Goal: Task Accomplishment & Management: Use online tool/utility

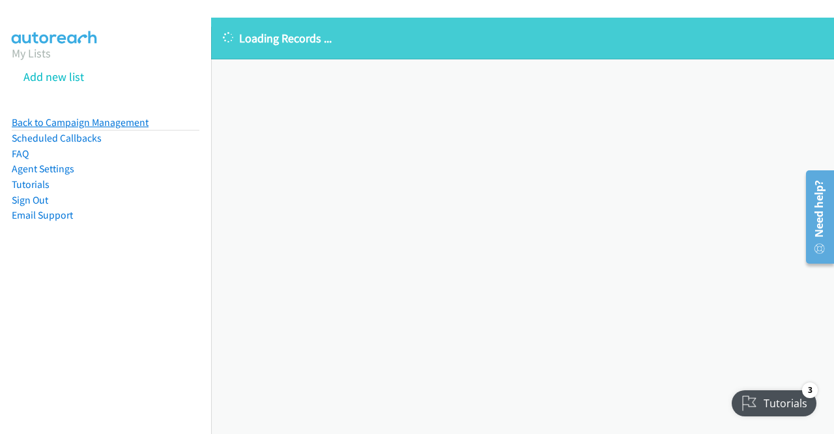
click at [113, 119] on link "Back to Campaign Management" at bounding box center [80, 122] width 137 height 12
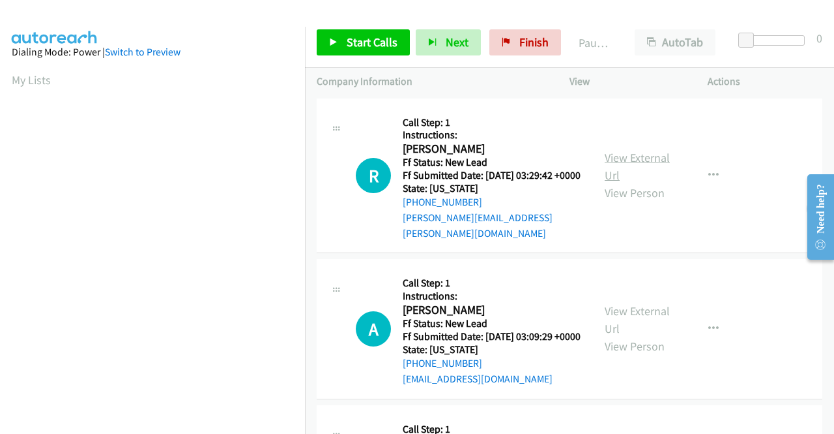
click at [627, 157] on link "View External Url" at bounding box center [637, 166] width 65 height 33
click at [625, 312] on link "View External Url" at bounding box center [637, 319] width 65 height 33
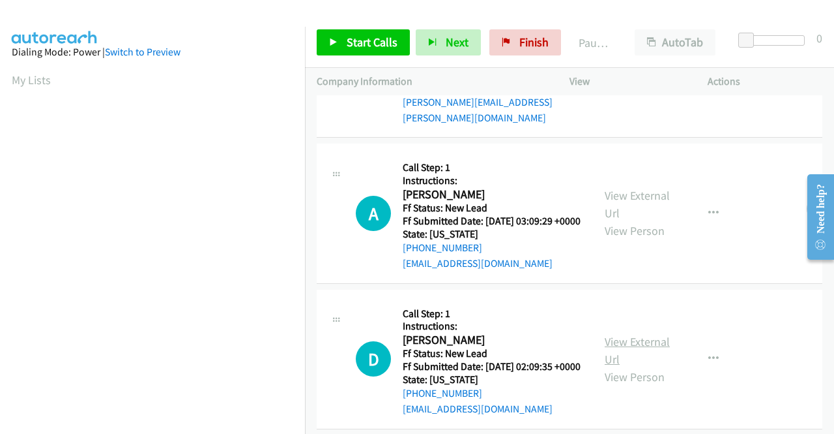
scroll to position [130, 0]
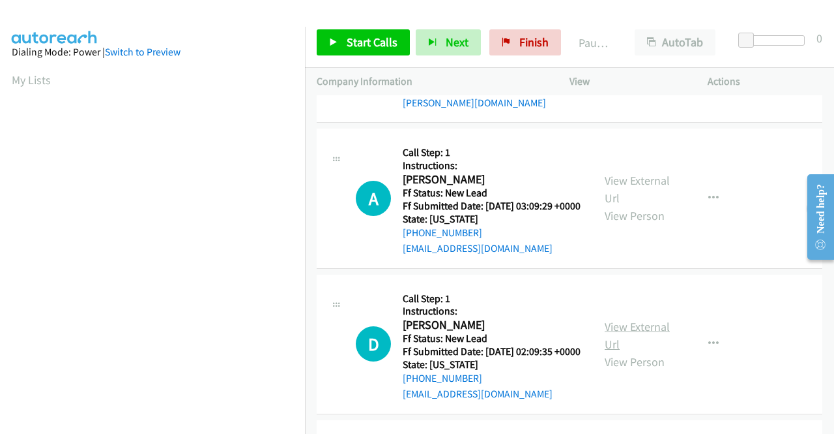
click at [638, 344] on link "View External Url" at bounding box center [637, 335] width 65 height 33
click at [354, 40] on span "Start Calls" at bounding box center [372, 42] width 51 height 15
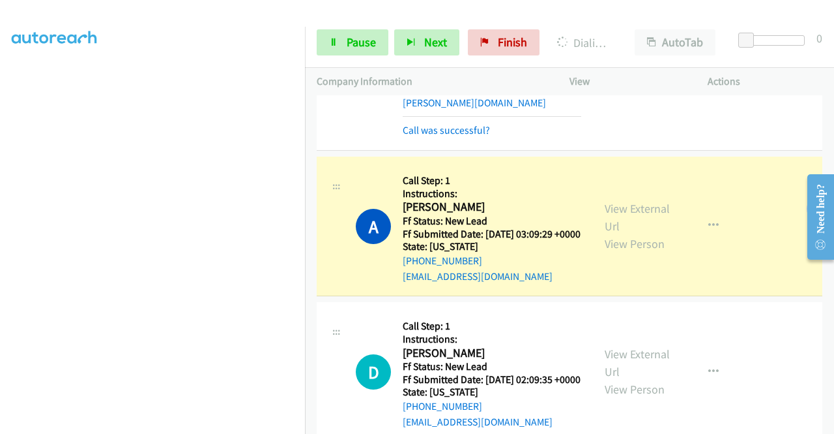
scroll to position [0, 0]
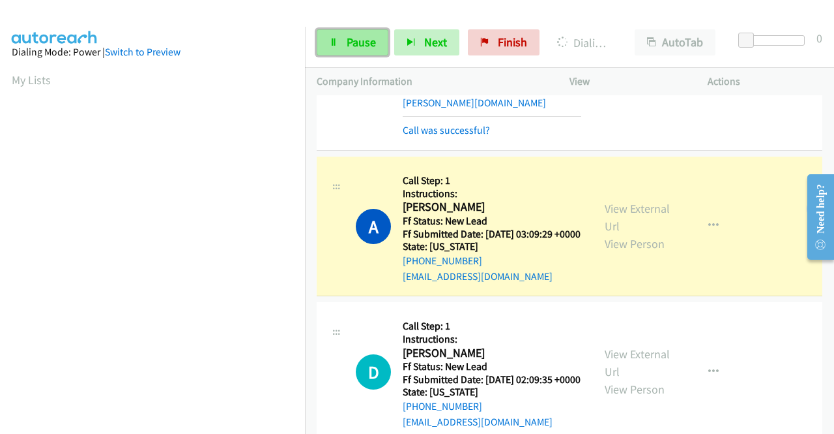
click at [350, 40] on span "Pause" at bounding box center [361, 42] width 29 height 15
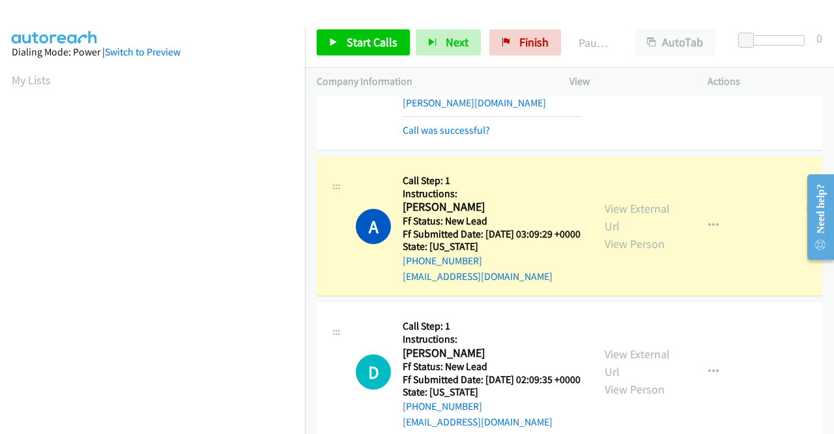
scroll to position [297, 0]
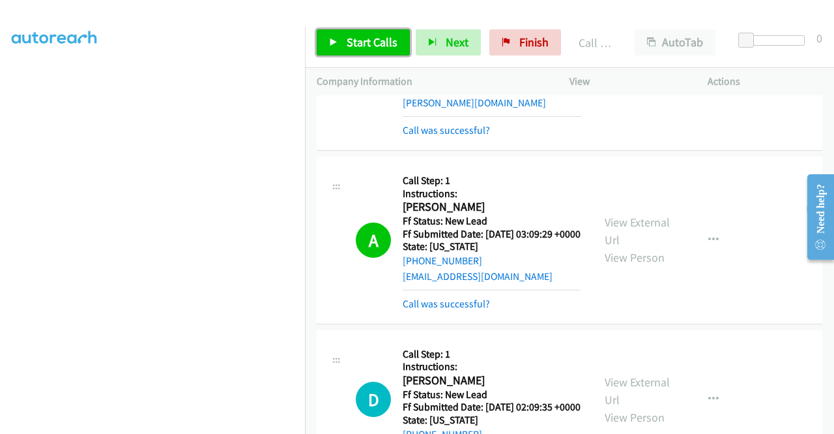
click at [356, 37] on span "Start Calls" at bounding box center [372, 42] width 51 height 15
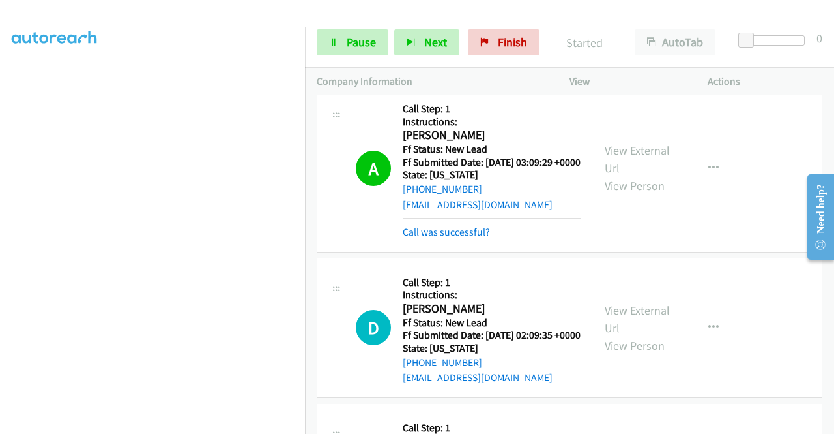
scroll to position [391, 0]
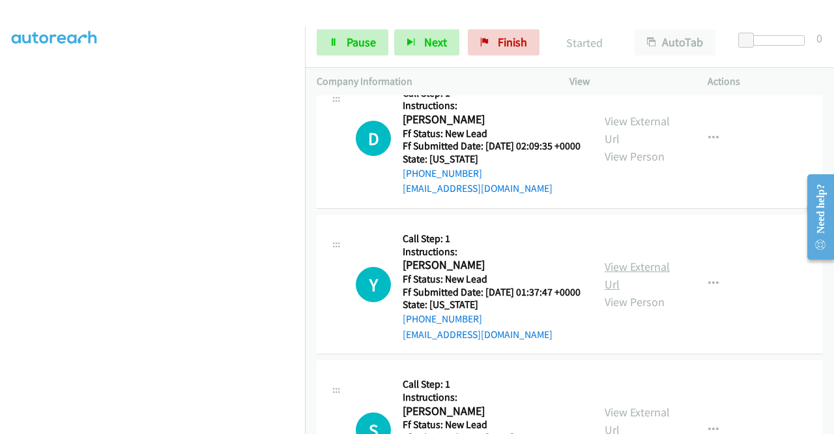
click at [634, 291] on link "View External Url" at bounding box center [637, 275] width 65 height 33
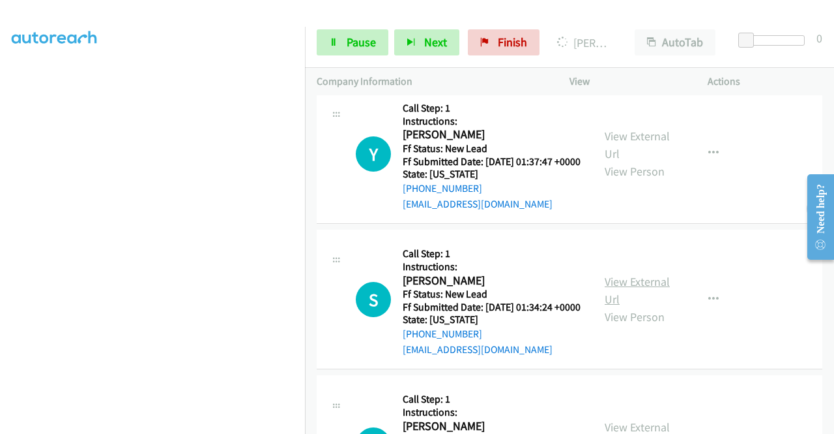
click at [607, 306] on link "View External Url" at bounding box center [637, 290] width 65 height 33
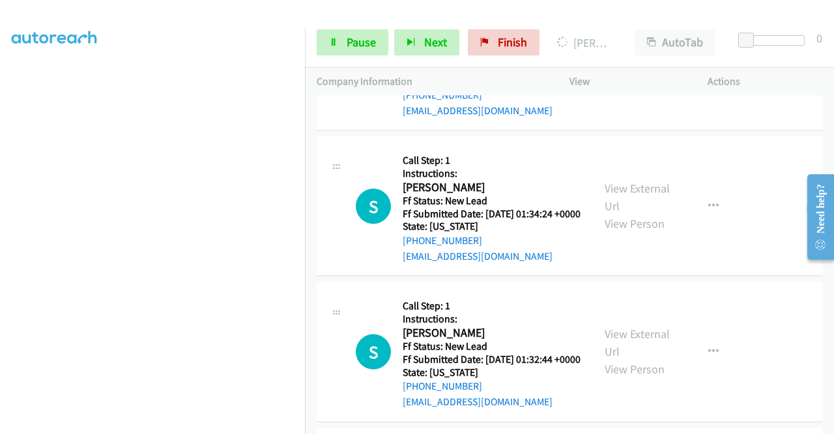
scroll to position [652, 0]
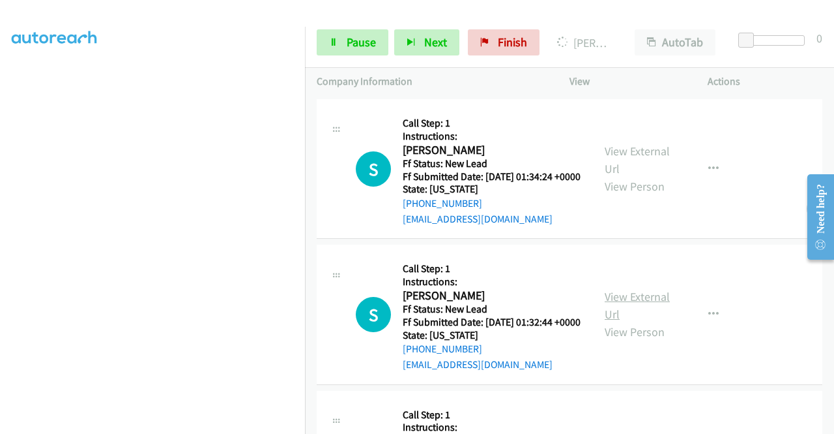
click at [640, 321] on link "View External Url" at bounding box center [637, 305] width 65 height 33
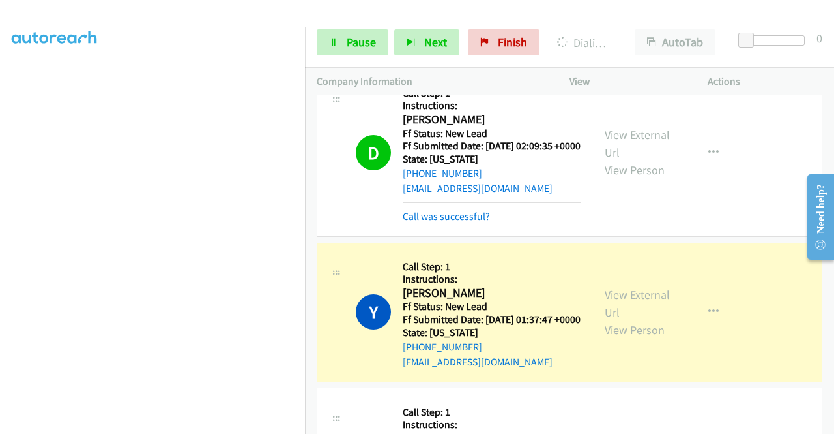
scroll to position [297, 0]
click at [347, 44] on span "Pause" at bounding box center [361, 42] width 29 height 15
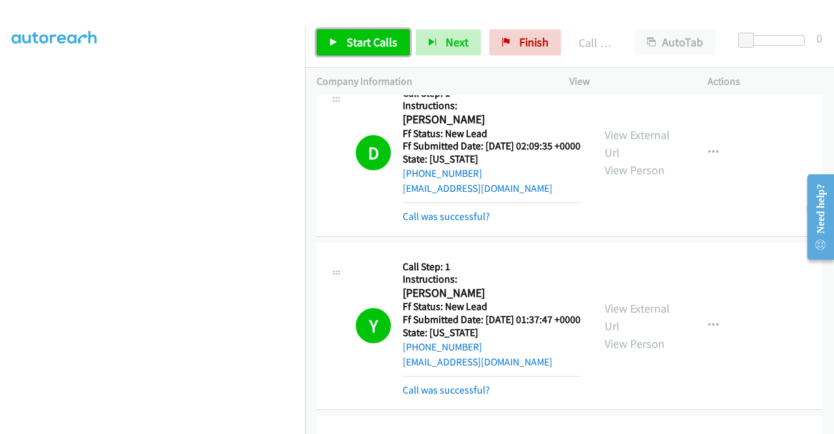
click at [356, 43] on span "Start Calls" at bounding box center [372, 42] width 51 height 15
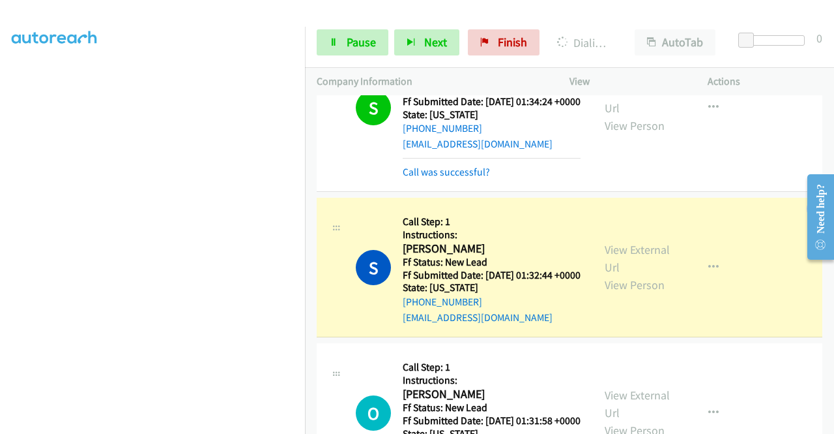
scroll to position [1043, 0]
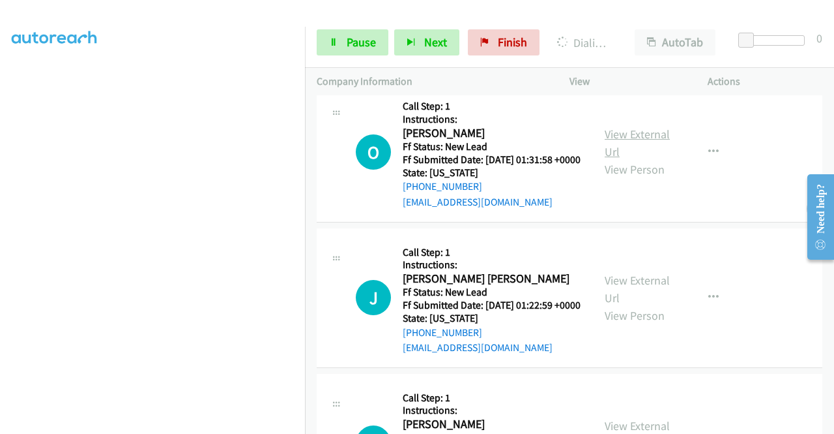
click at [617, 159] on link "View External Url" at bounding box center [637, 142] width 65 height 33
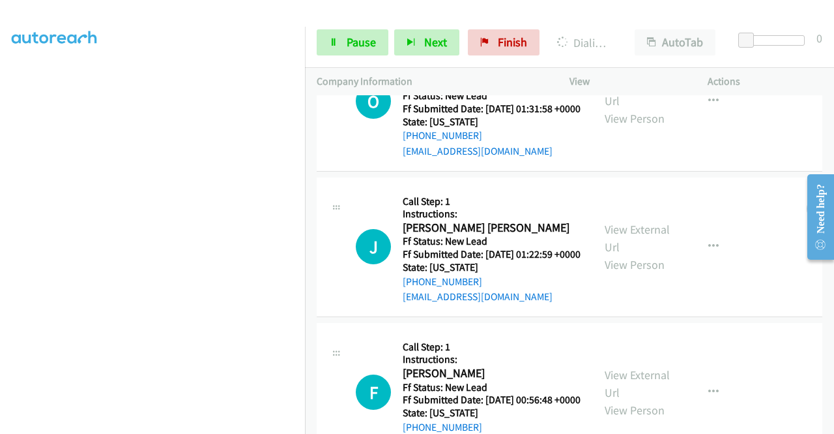
scroll to position [1173, 0]
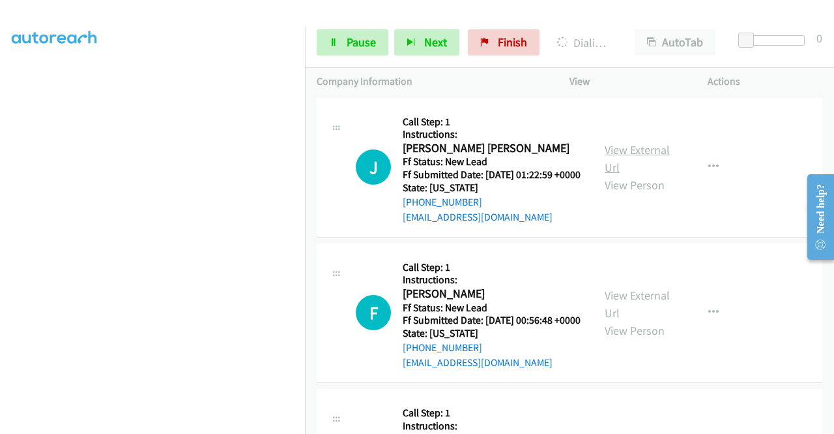
click at [645, 175] on link "View External Url" at bounding box center [637, 158] width 65 height 33
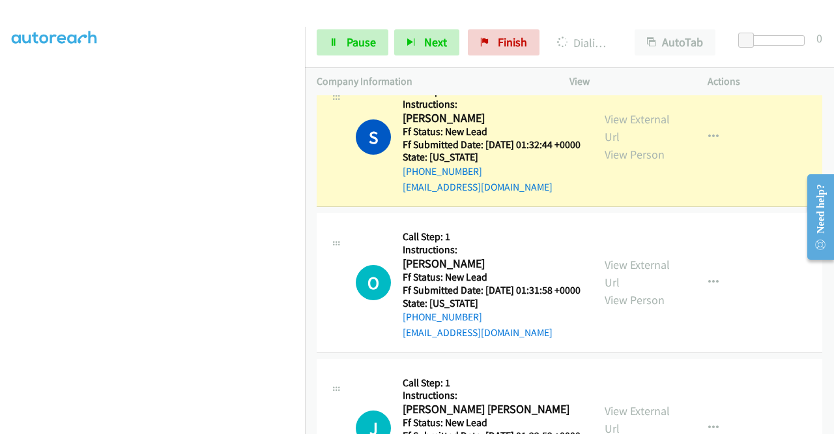
scroll to position [0, 0]
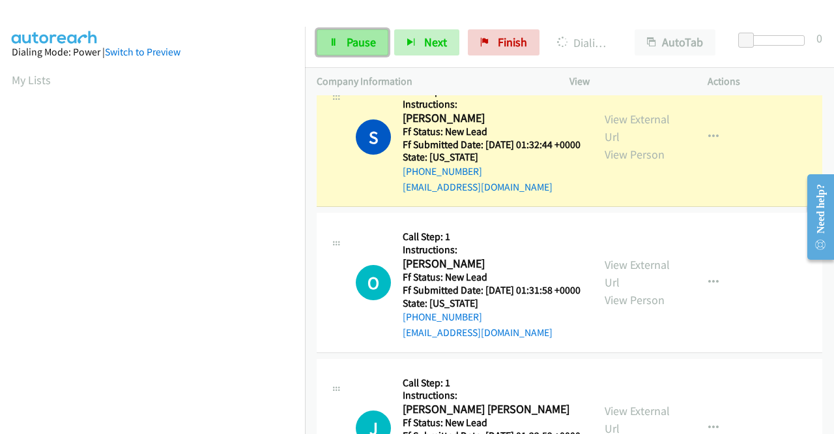
click at [344, 38] on link "Pause" at bounding box center [353, 42] width 72 height 26
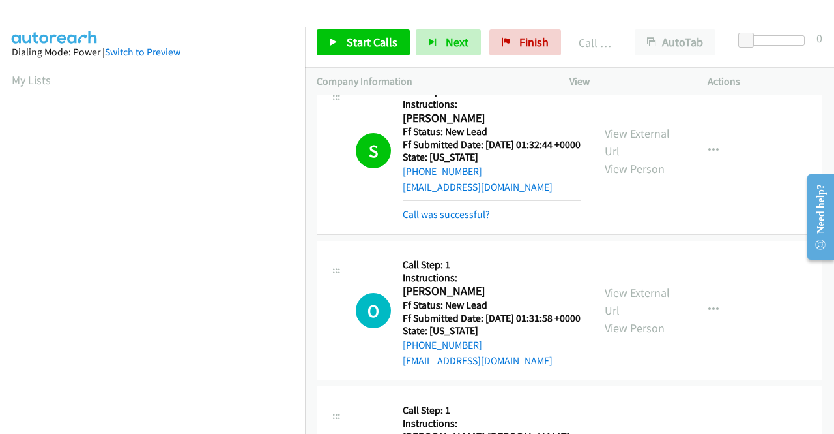
scroll to position [297, 0]
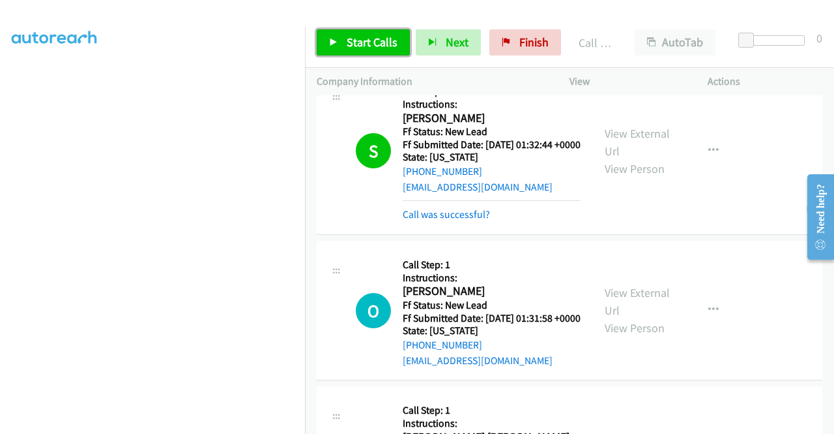
click at [385, 42] on span "Start Calls" at bounding box center [372, 42] width 51 height 15
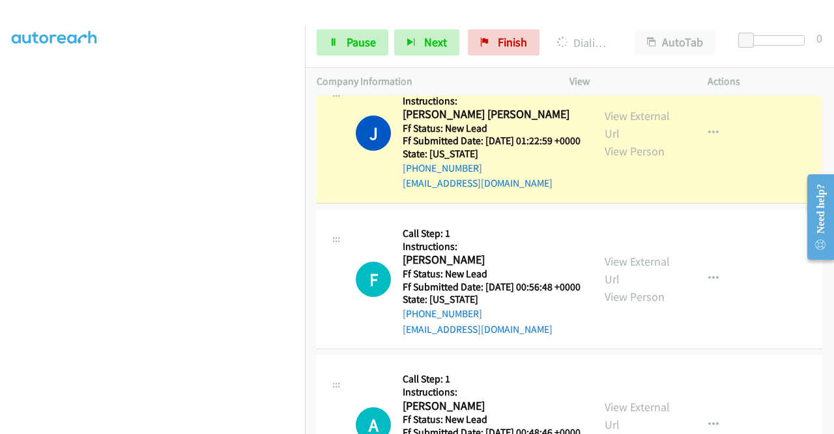
scroll to position [1369, 0]
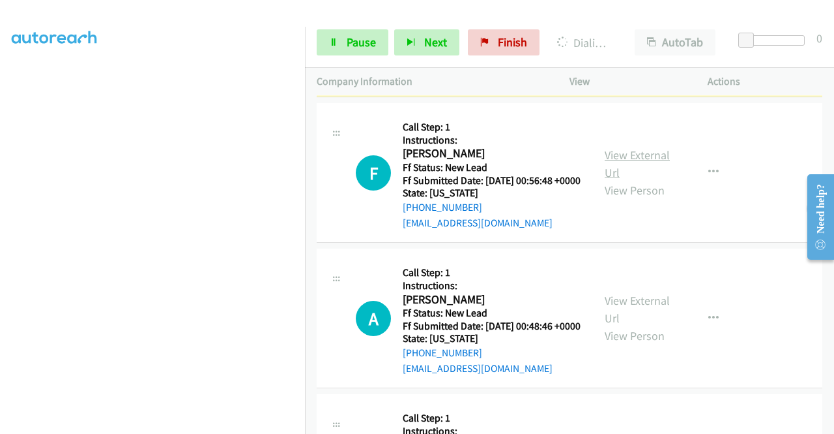
click at [651, 180] on link "View External Url" at bounding box center [637, 163] width 65 height 33
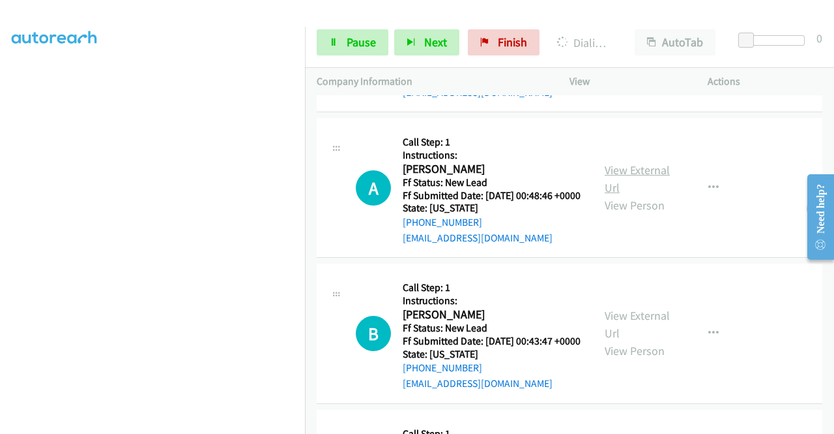
click at [645, 195] on link "View External Url" at bounding box center [637, 178] width 65 height 33
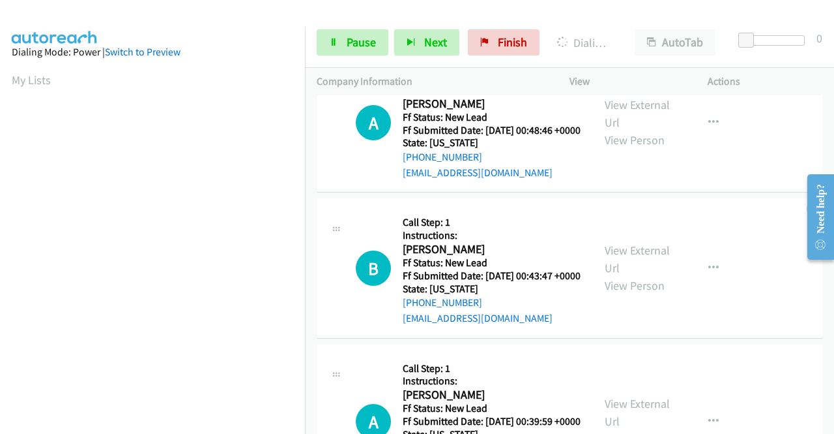
scroll to position [1695, 0]
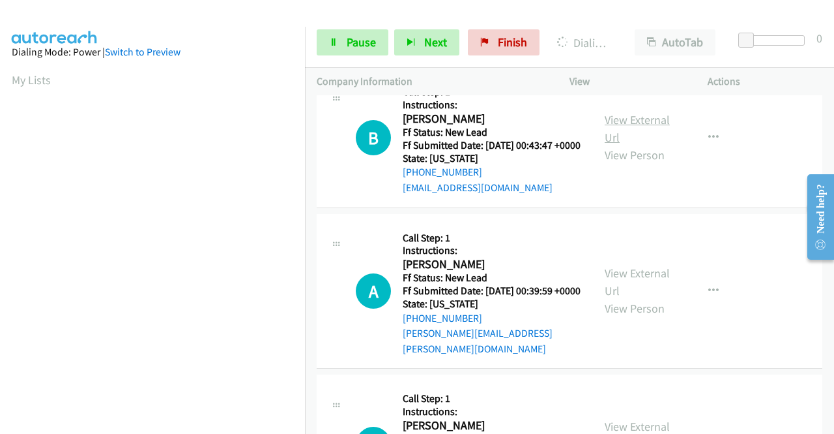
click at [615, 145] on link "View External Url" at bounding box center [637, 128] width 65 height 33
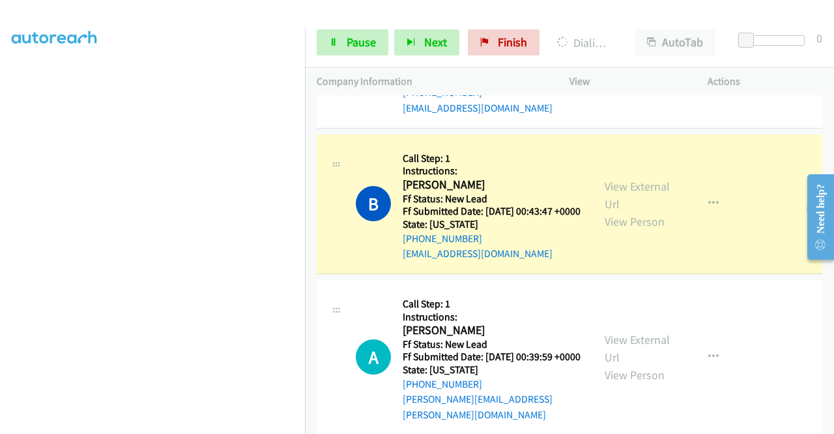
scroll to position [0, 0]
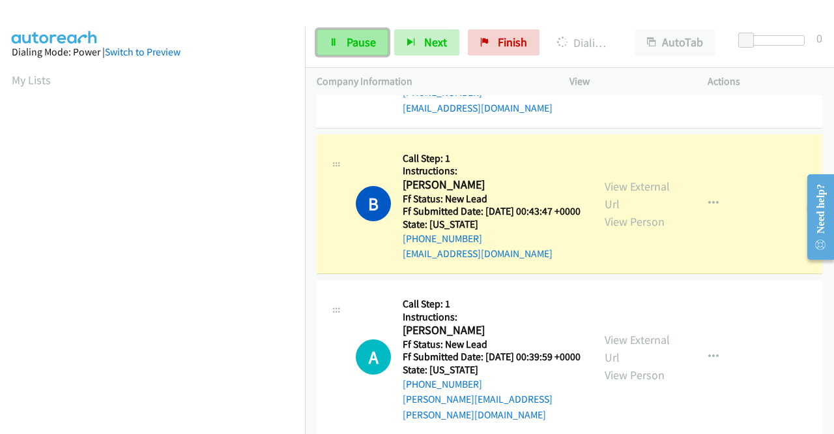
click at [352, 45] on span "Pause" at bounding box center [361, 42] width 29 height 15
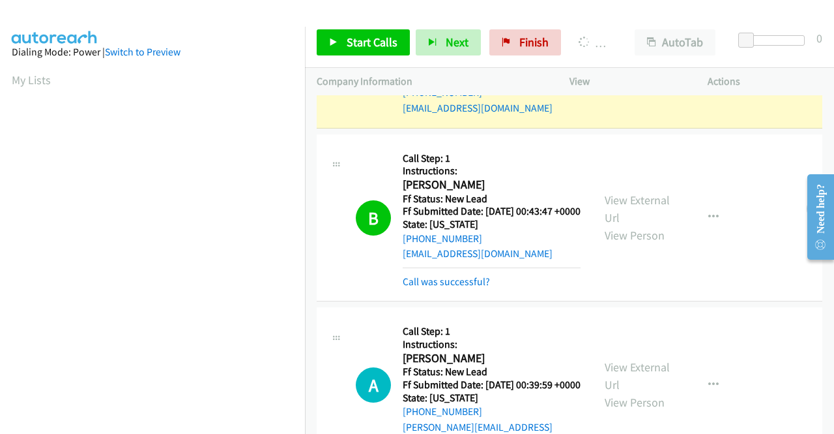
scroll to position [297, 0]
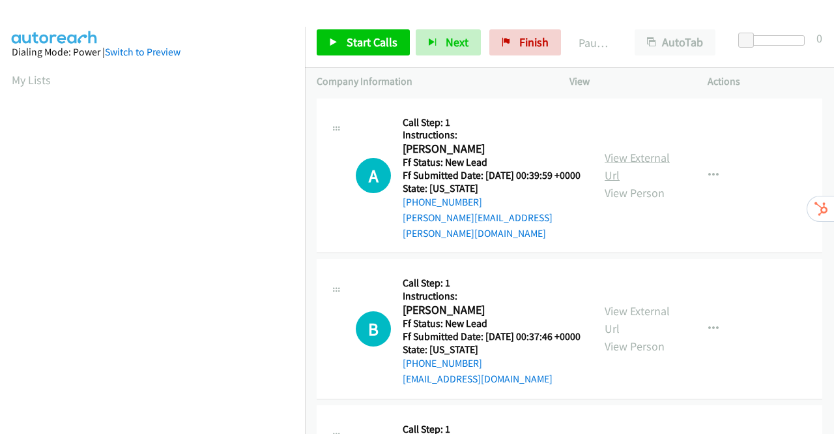
click at [627, 152] on link "View External Url" at bounding box center [637, 166] width 65 height 33
click at [641, 314] on link "View External Url" at bounding box center [637, 319] width 65 height 33
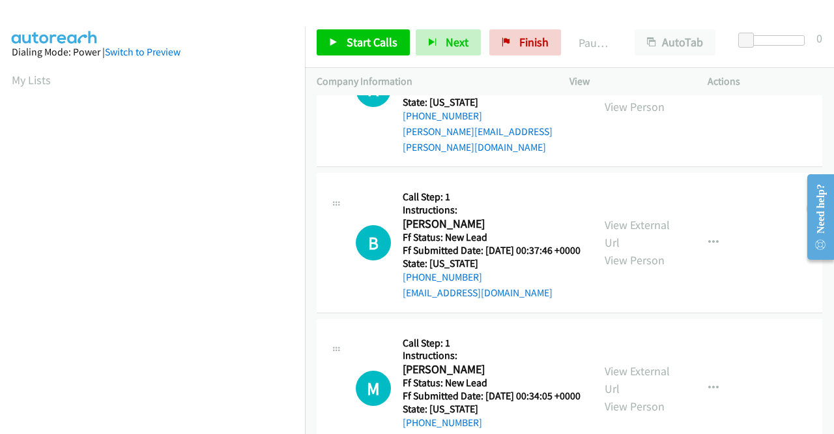
scroll to position [196, 0]
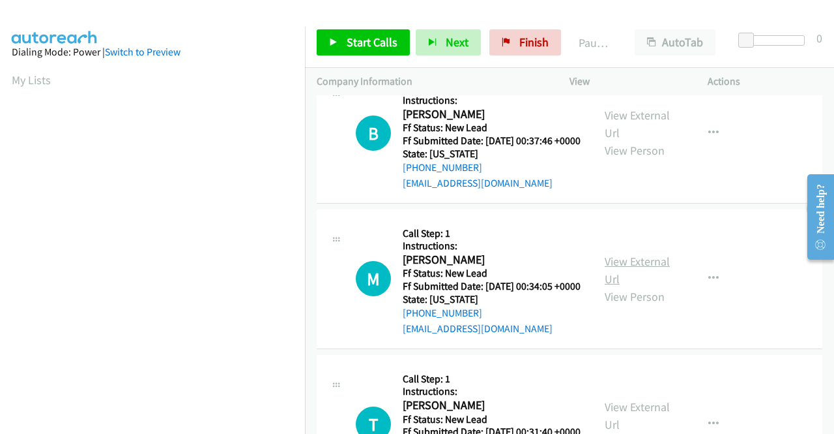
click at [605, 280] on link "View External Url" at bounding box center [637, 270] width 65 height 33
click at [623, 269] on link "View External Url" at bounding box center [637, 270] width 65 height 33
click at [357, 48] on span "Start Calls" at bounding box center [372, 42] width 51 height 15
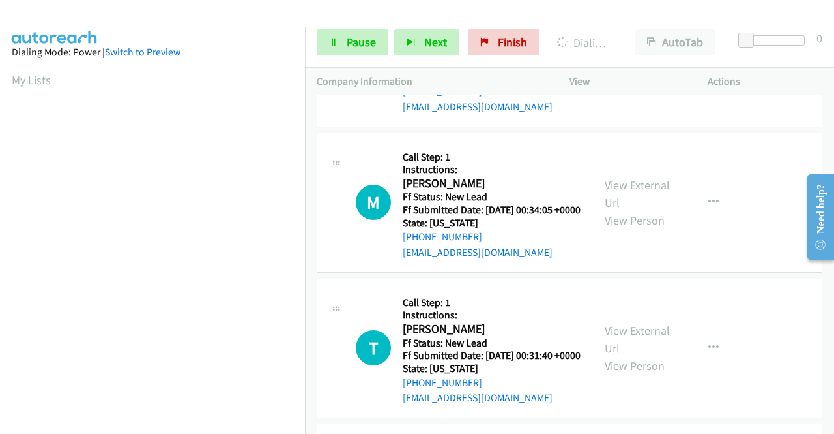
scroll to position [326, 0]
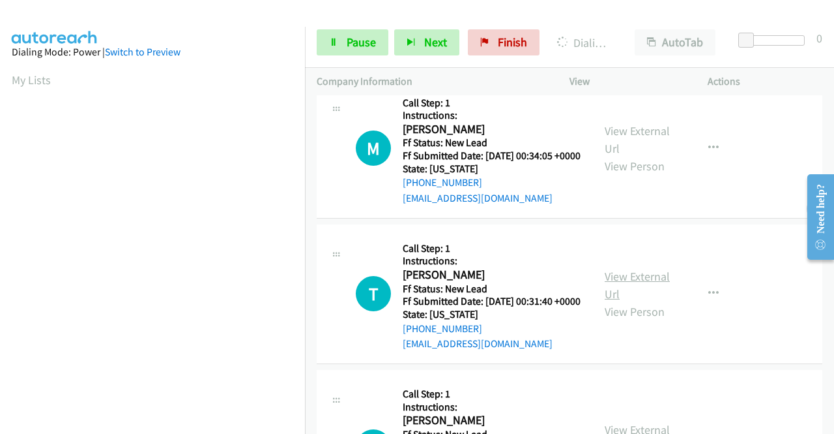
click at [631, 301] on link "View External Url" at bounding box center [637, 285] width 65 height 33
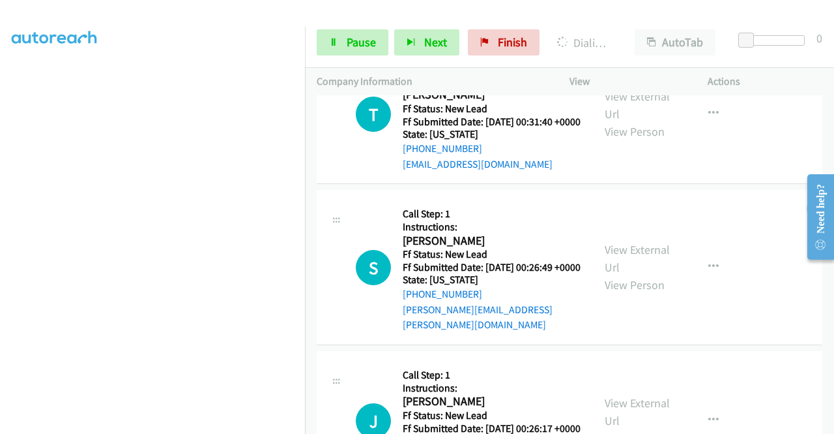
scroll to position [679, 0]
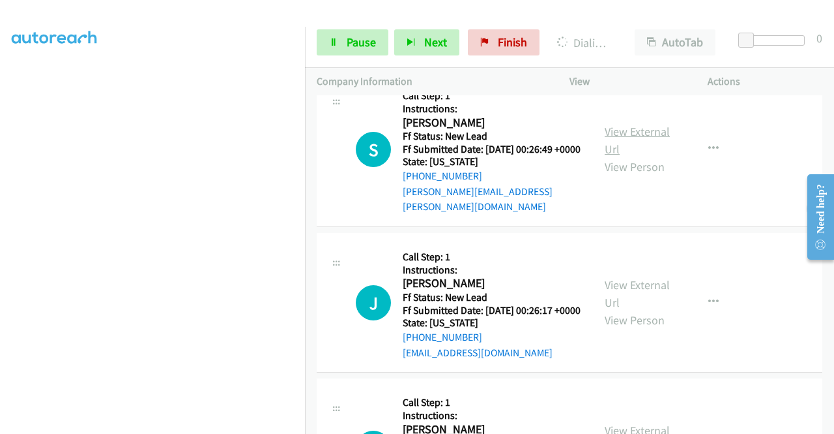
click at [613, 156] on link "View External Url" at bounding box center [637, 140] width 65 height 33
click at [636, 310] on link "View External Url" at bounding box center [637, 293] width 65 height 33
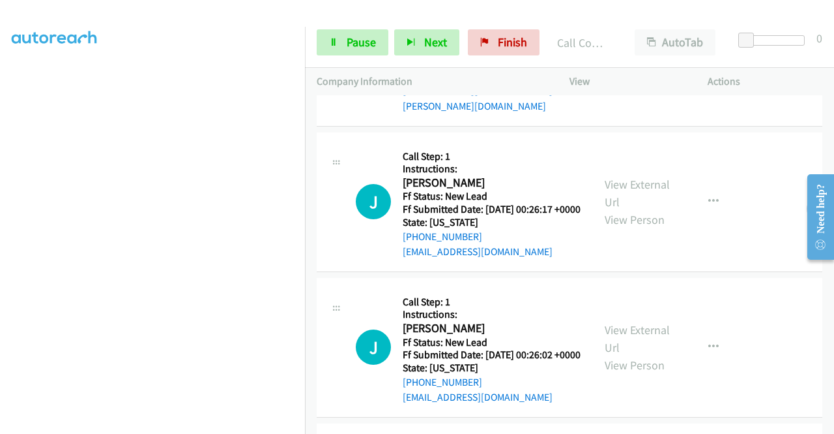
scroll to position [903, 0]
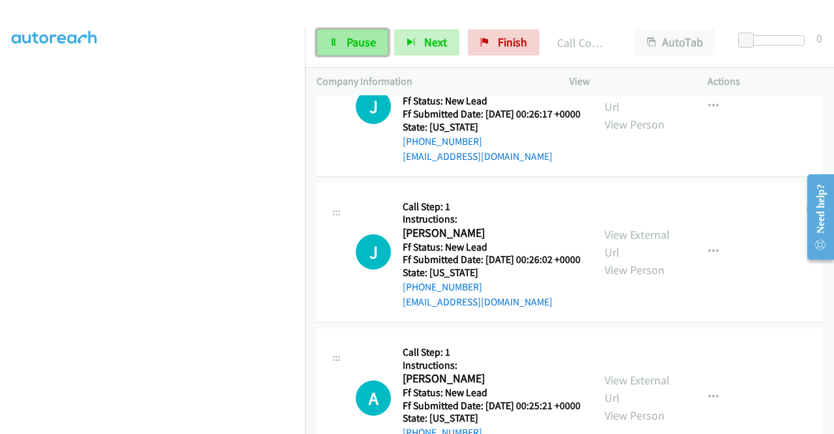
click at [364, 48] on span "Pause" at bounding box center [361, 42] width 29 height 15
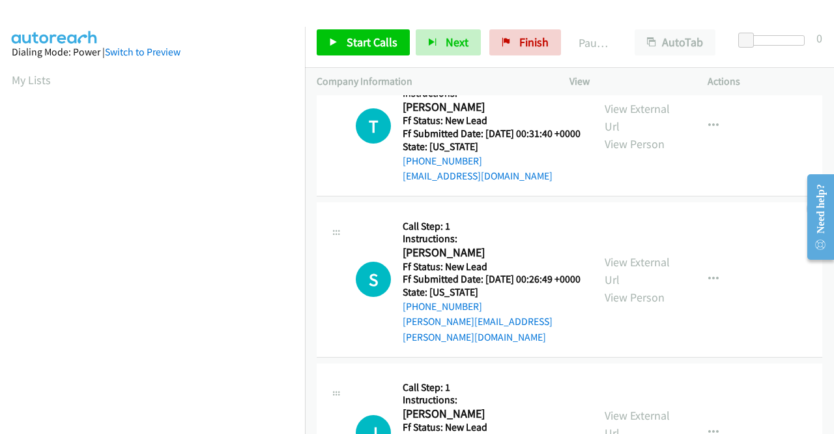
scroll to position [297, 0]
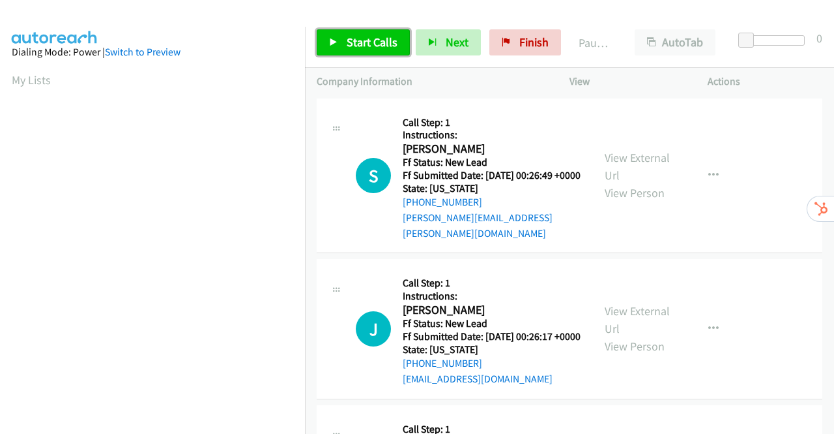
click at [350, 41] on span "Start Calls" at bounding box center [372, 42] width 51 height 15
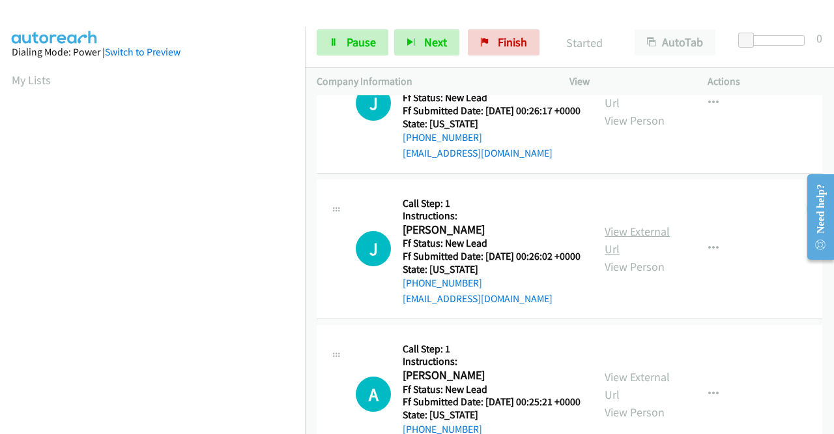
scroll to position [196, 0]
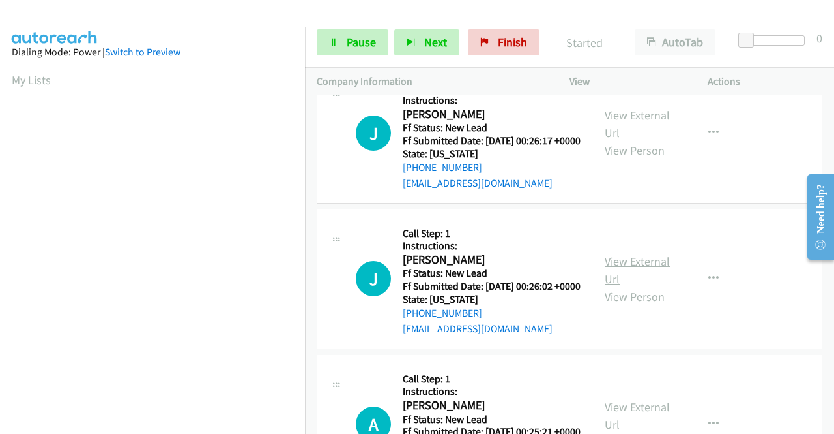
click at [650, 277] on link "View External Url" at bounding box center [637, 270] width 65 height 33
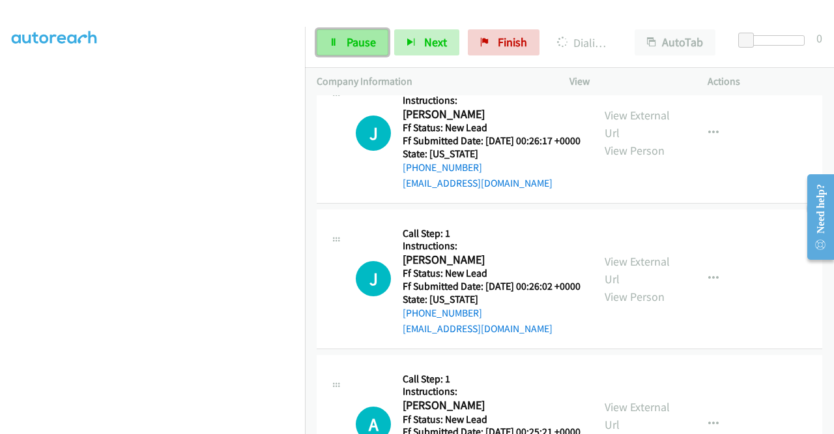
click at [364, 33] on link "Pause" at bounding box center [353, 42] width 72 height 26
click at [362, 38] on span "Pause" at bounding box center [361, 42] width 29 height 15
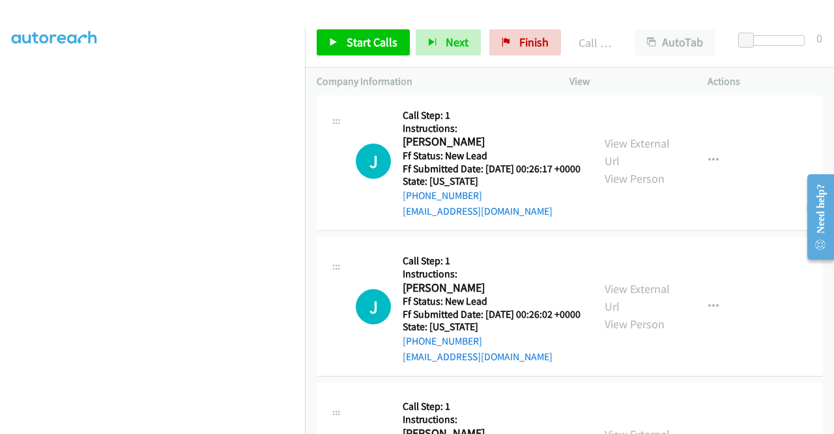
scroll to position [223, 0]
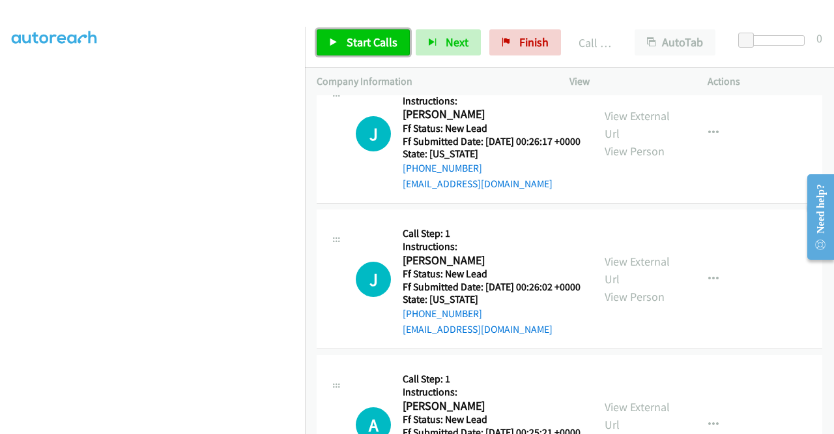
click at [356, 42] on span "Start Calls" at bounding box center [372, 42] width 51 height 15
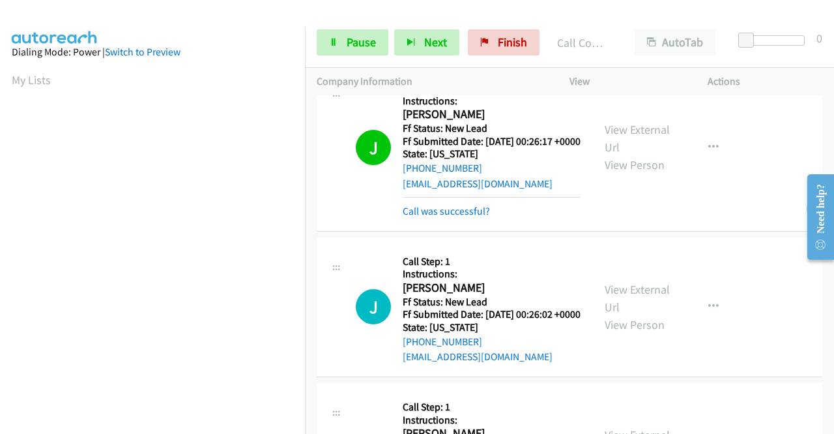
scroll to position [297, 0]
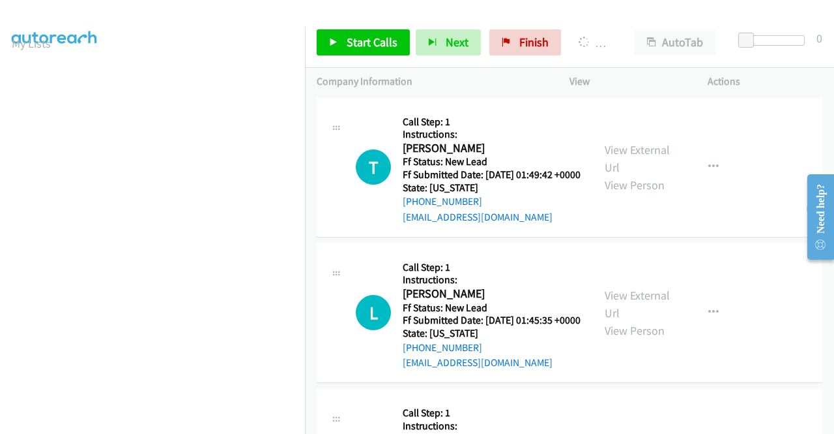
scroll to position [297, 0]
drag, startPoint x: 540, startPoint y: 41, endPoint x: 469, endPoint y: 65, distance: 75.0
click at [540, 41] on span "Finish" at bounding box center [534, 42] width 29 height 15
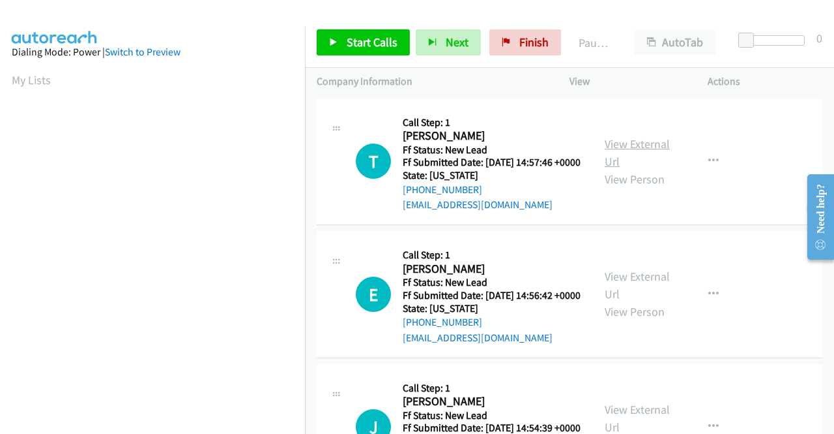
click at [630, 155] on link "View External Url" at bounding box center [637, 152] width 65 height 33
click at [638, 296] on link "View External Url" at bounding box center [637, 285] width 65 height 33
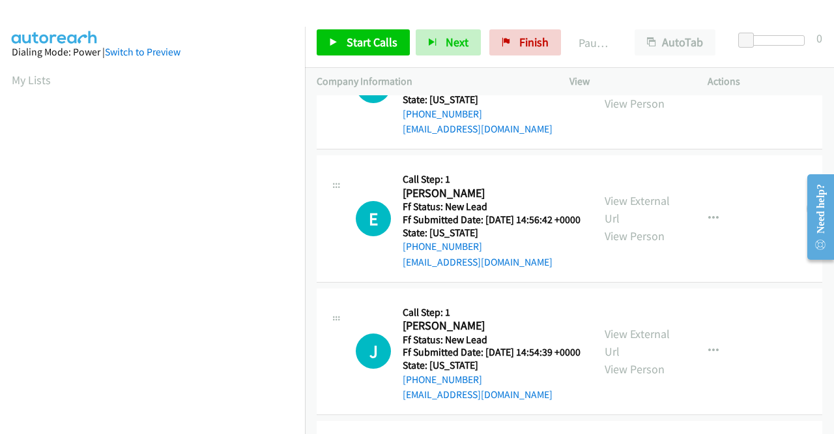
scroll to position [130, 0]
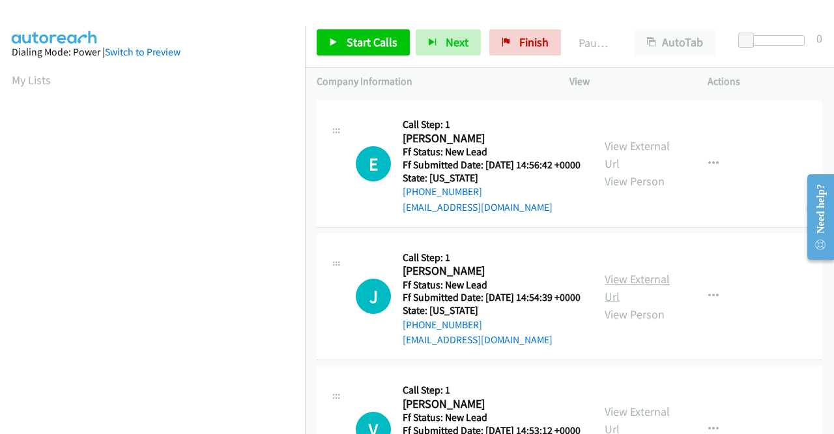
click at [636, 304] on link "View External Url" at bounding box center [637, 287] width 65 height 33
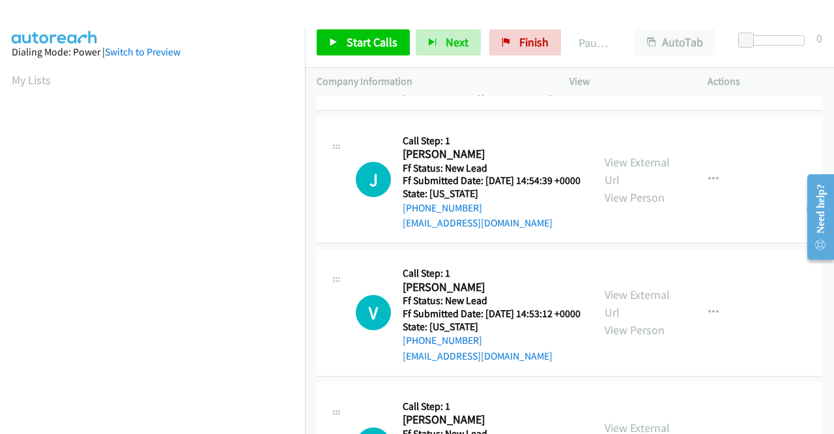
scroll to position [326, 0]
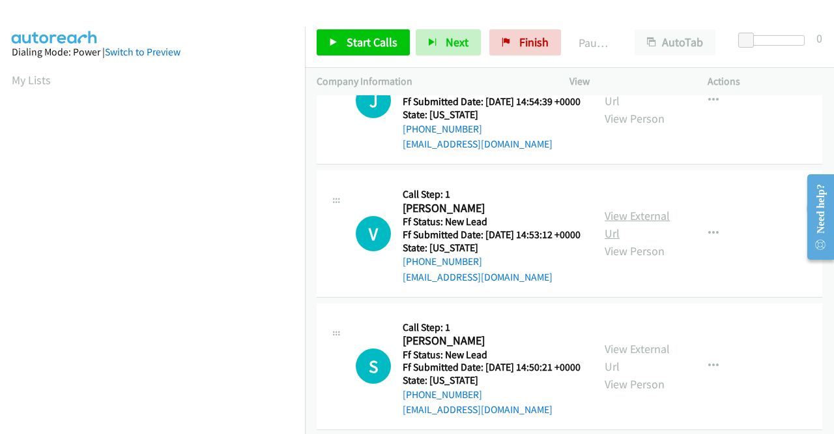
click at [642, 241] on link "View External Url" at bounding box center [637, 224] width 65 height 33
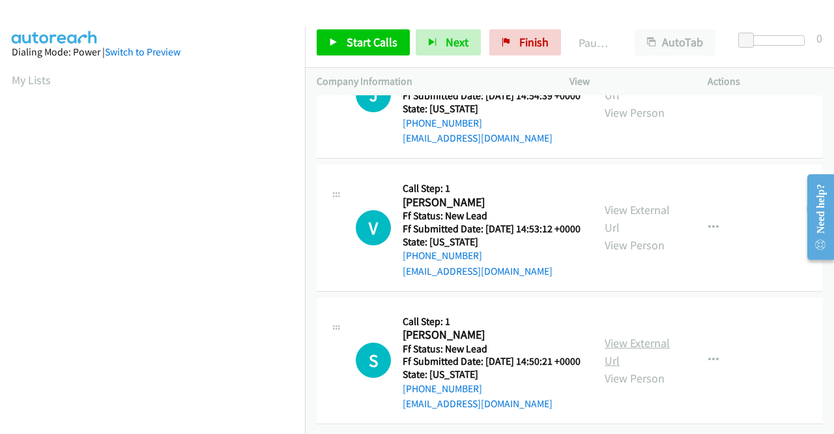
scroll to position [404, 0]
click at [627, 335] on div "View External Url View Person" at bounding box center [639, 360] width 68 height 53
click at [627, 335] on link "View External Url" at bounding box center [637, 351] width 65 height 33
click at [343, 37] on link "Start Calls" at bounding box center [363, 42] width 93 height 26
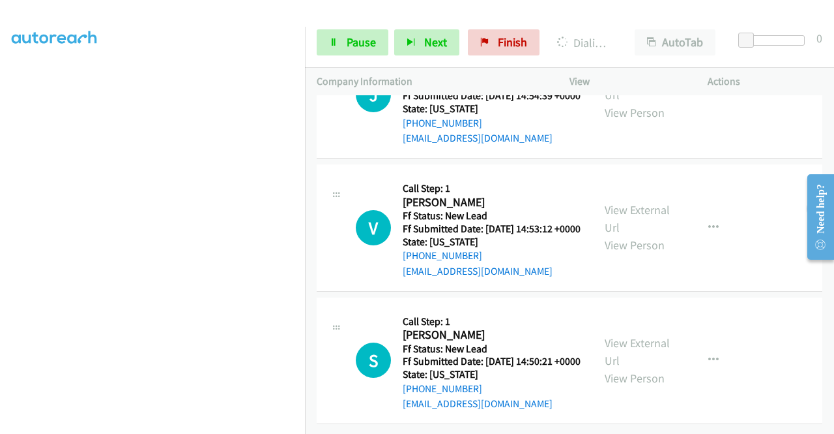
scroll to position [65, 0]
click at [348, 39] on span "Pause" at bounding box center [361, 42] width 29 height 15
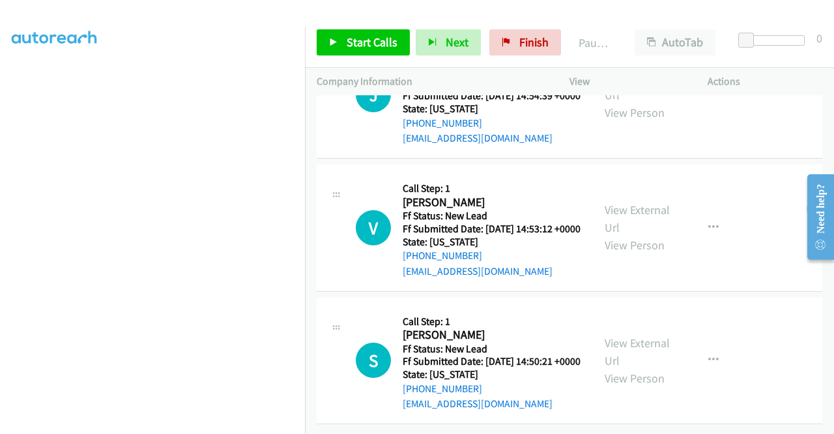
scroll to position [432, 0]
click at [334, 37] on link "Start Calls" at bounding box center [363, 42] width 93 height 26
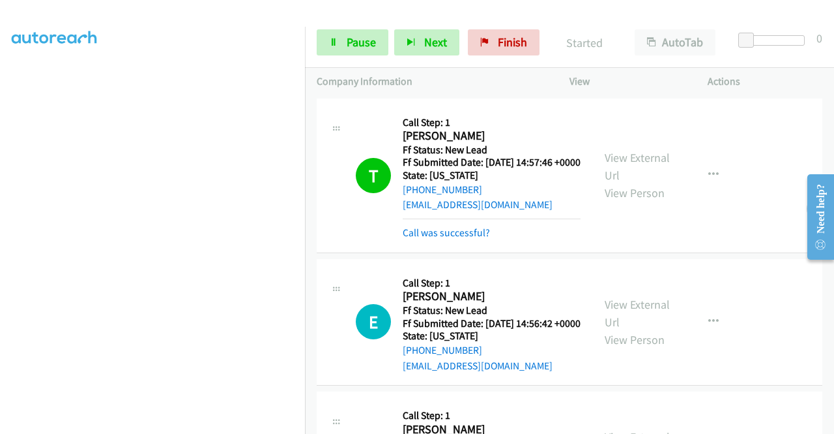
scroll to position [130, 0]
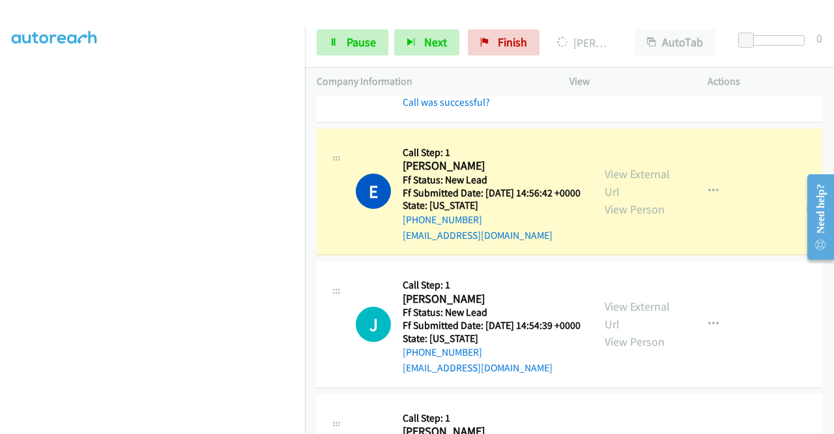
click at [185, 423] on section at bounding box center [153, 124] width 282 height 624
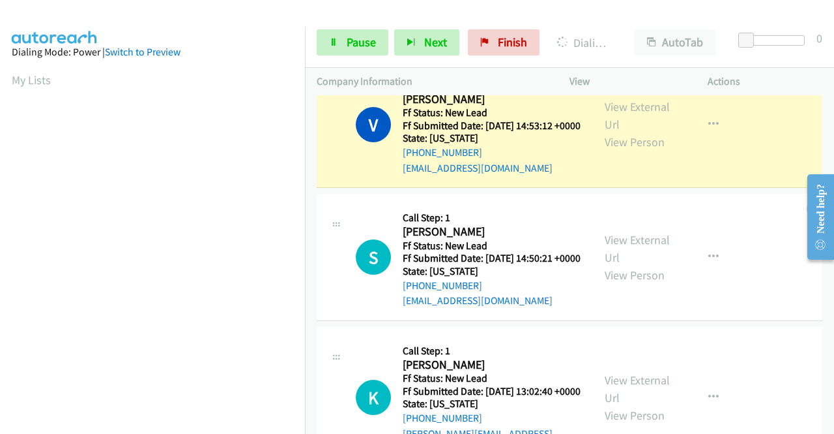
scroll to position [522, 0]
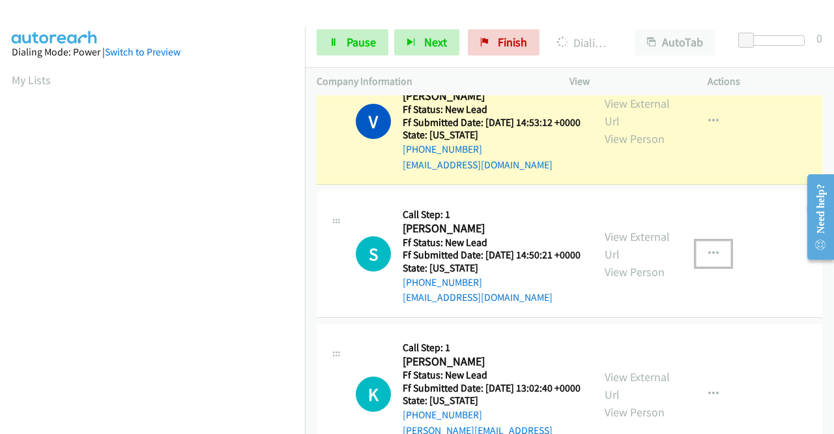
click at [709, 259] on icon "button" at bounding box center [714, 253] width 10 height 10
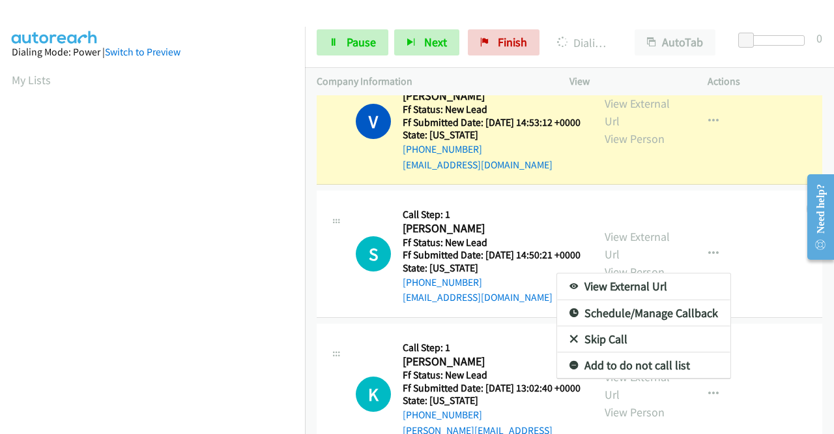
click at [598, 352] on link "Skip Call" at bounding box center [643, 339] width 173 height 26
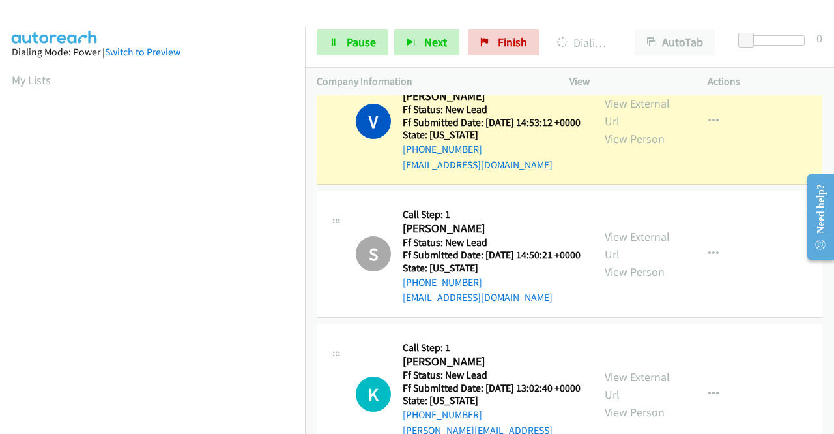
scroll to position [297, 0]
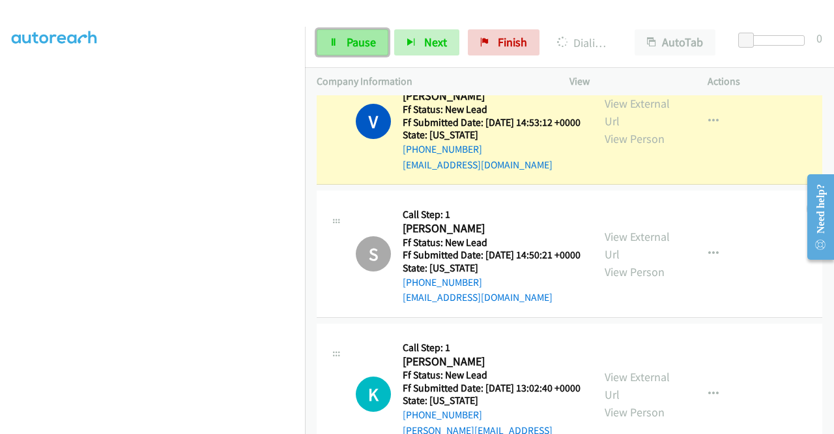
click at [355, 30] on link "Pause" at bounding box center [353, 42] width 72 height 26
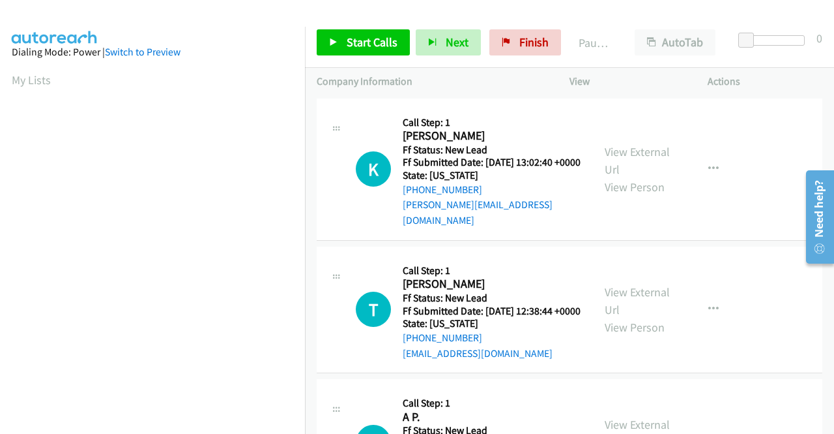
scroll to position [297, 0]
click at [634, 150] on link "View External Url" at bounding box center [637, 160] width 65 height 33
click at [640, 295] on link "View External Url" at bounding box center [637, 300] width 65 height 33
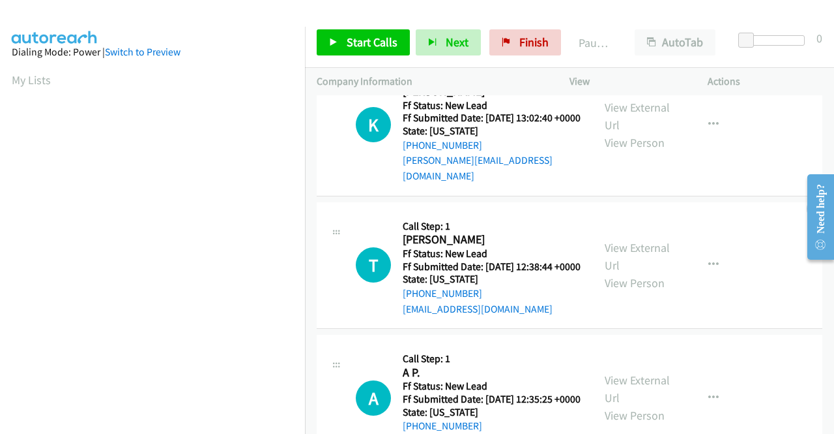
scroll to position [65, 0]
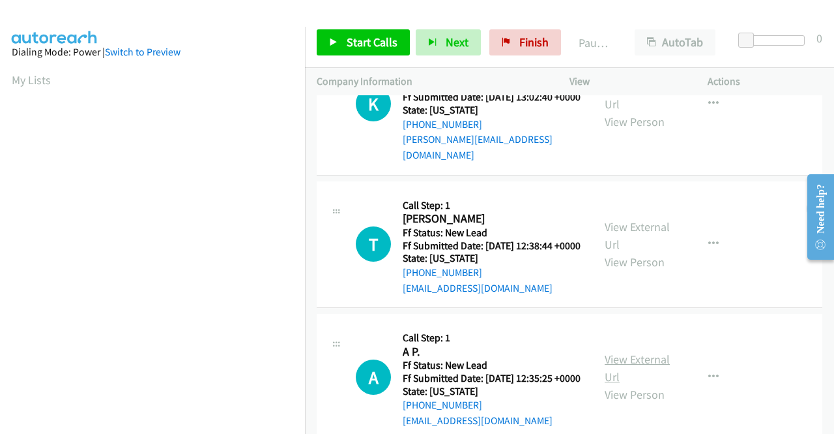
click at [637, 368] on link "View External Url" at bounding box center [637, 367] width 65 height 33
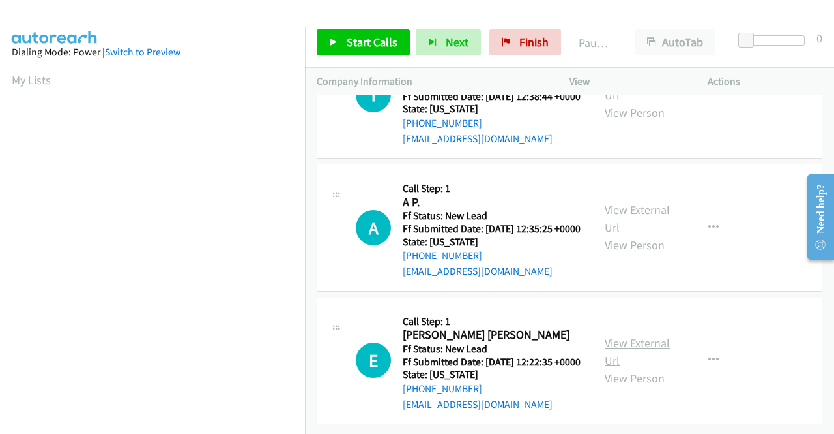
click at [630, 335] on link "View External Url" at bounding box center [637, 351] width 65 height 33
click at [342, 40] on link "Start Calls" at bounding box center [363, 42] width 93 height 26
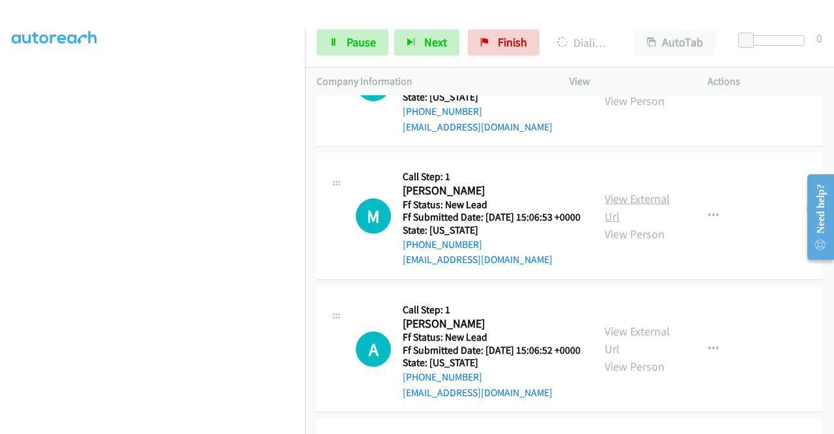
scroll to position [574, 0]
click at [638, 224] on link "View External Url" at bounding box center [637, 207] width 65 height 33
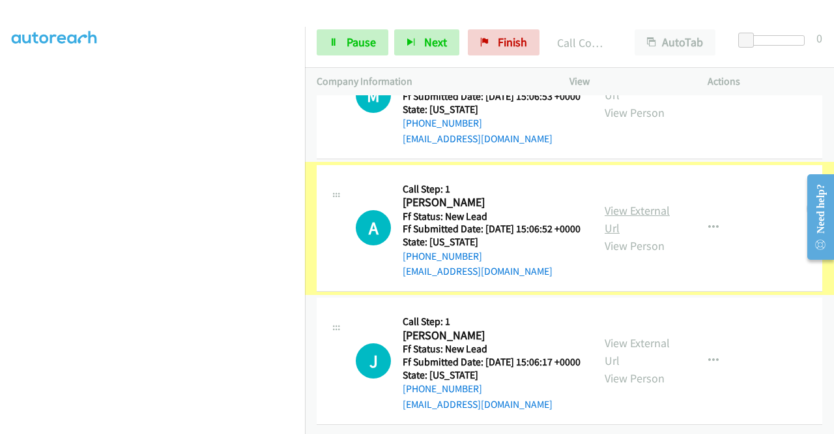
scroll to position [770, 0]
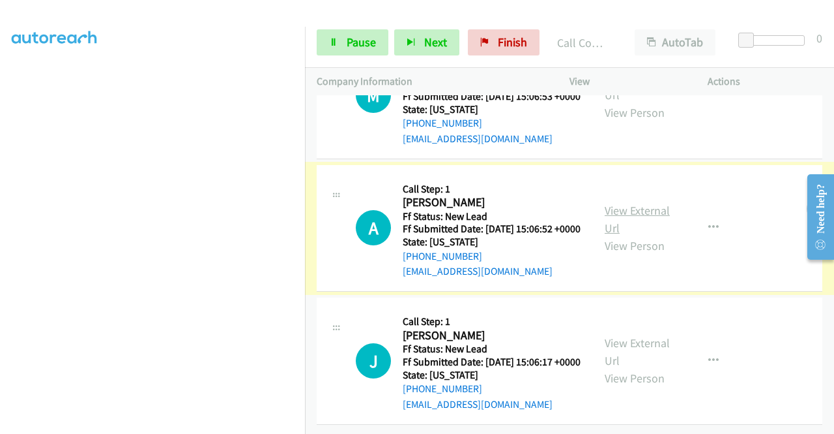
click at [611, 203] on link "View External Url" at bounding box center [637, 219] width 65 height 33
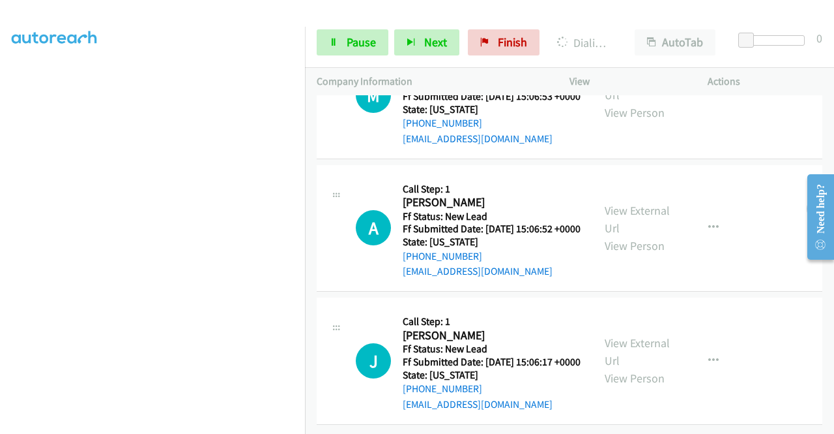
scroll to position [777, 0]
click at [638, 335] on link "View External Url" at bounding box center [637, 351] width 65 height 33
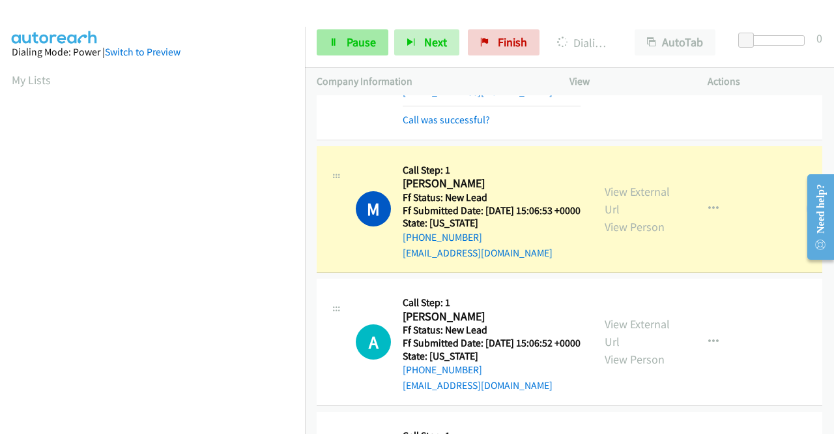
scroll to position [297, 0]
click at [364, 40] on span "Pause" at bounding box center [361, 42] width 29 height 15
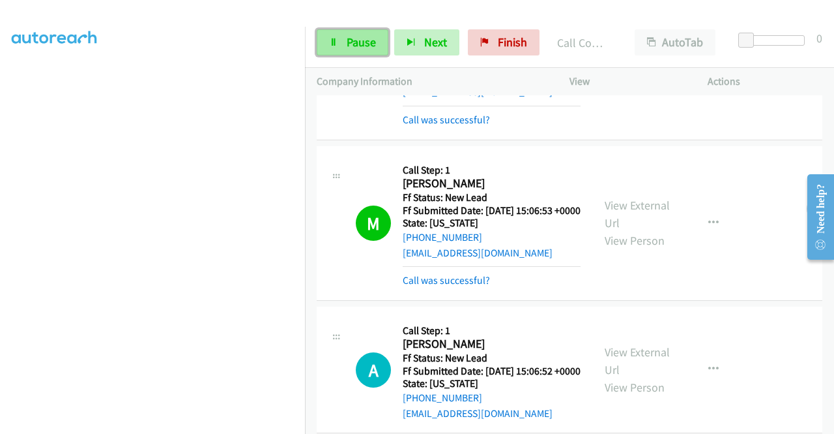
click at [364, 40] on span "Pause" at bounding box center [361, 42] width 29 height 15
click at [364, 41] on span "Pause" at bounding box center [361, 42] width 29 height 15
click at [344, 38] on link "Pause" at bounding box center [353, 42] width 72 height 26
click at [348, 44] on span "Pause" at bounding box center [361, 42] width 29 height 15
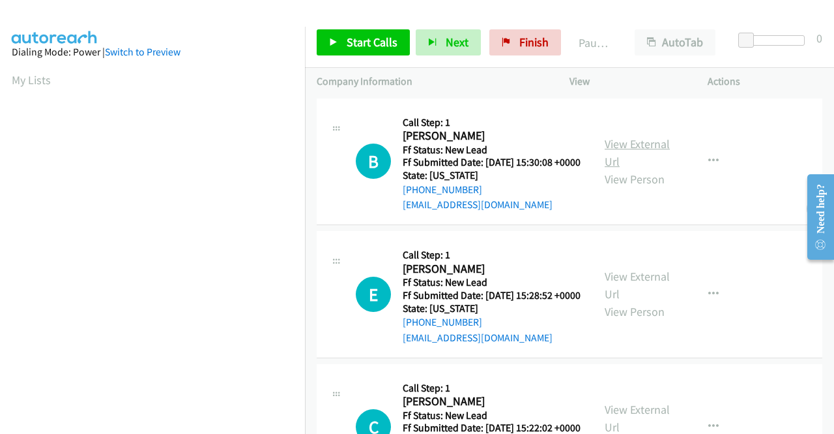
click at [631, 151] on link "View External Url" at bounding box center [637, 152] width 65 height 33
click at [622, 299] on link "View External Url" at bounding box center [637, 285] width 65 height 33
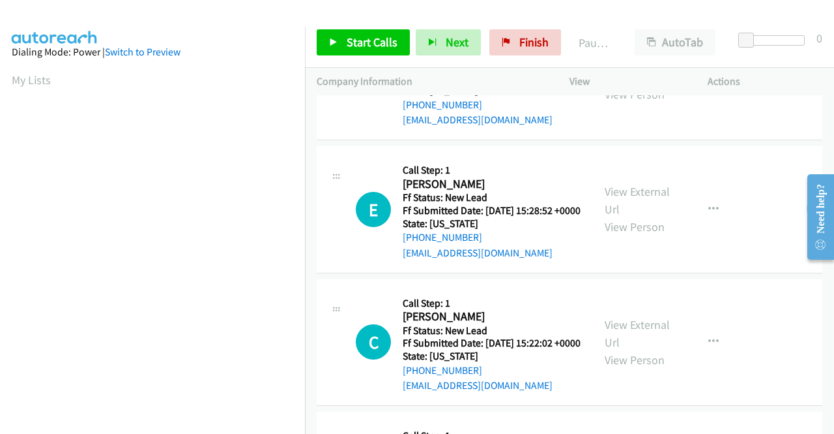
scroll to position [196, 0]
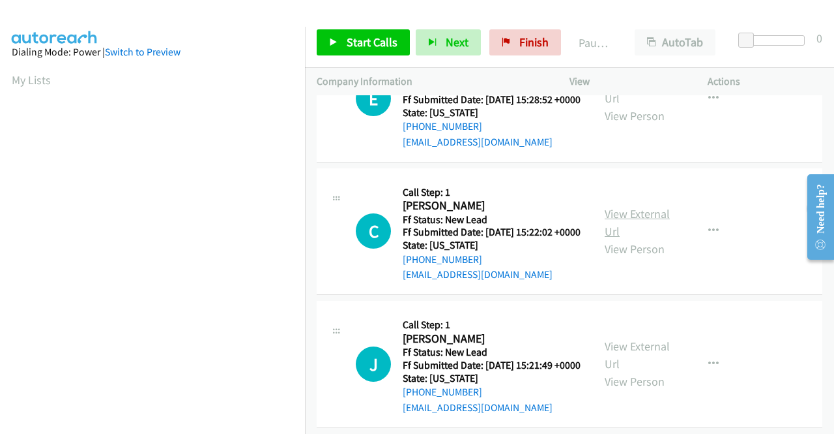
click at [631, 239] on link "View External Url" at bounding box center [637, 222] width 65 height 33
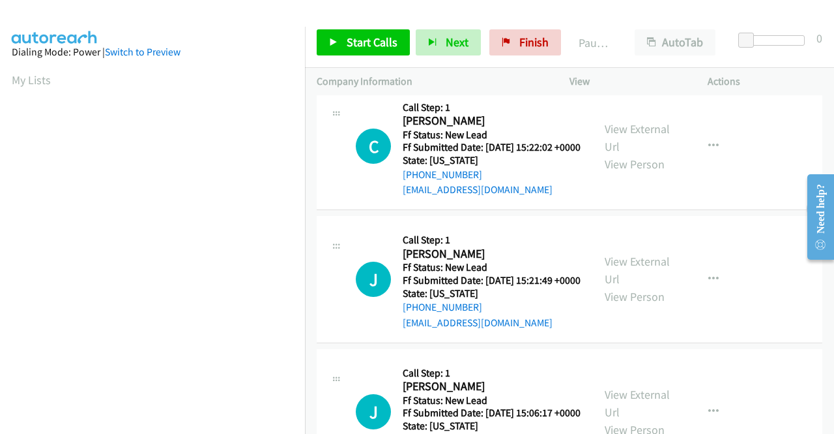
scroll to position [326, 0]
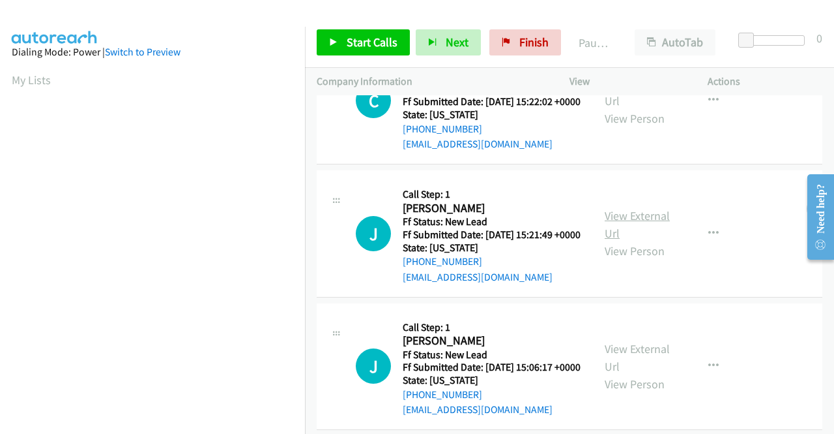
click at [623, 241] on link "View External Url" at bounding box center [637, 224] width 65 height 33
click at [354, 37] on span "Start Calls" at bounding box center [372, 42] width 51 height 15
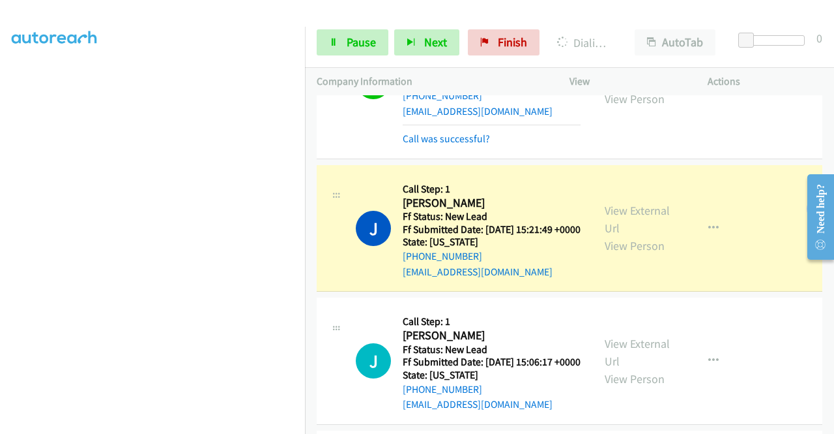
scroll to position [522, 0]
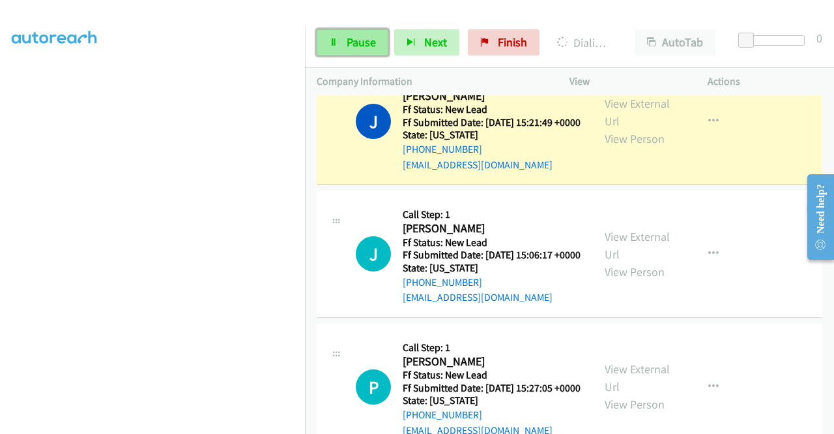
click at [351, 44] on span "Pause" at bounding box center [361, 42] width 29 height 15
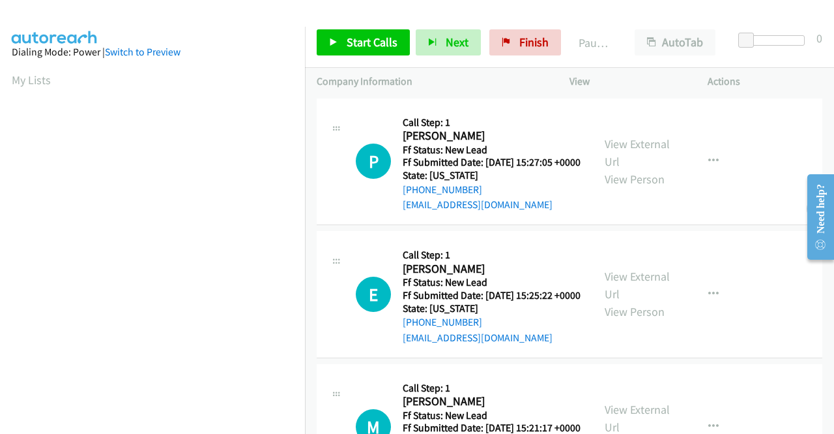
scroll to position [297, 0]
click at [638, 155] on link "View External Url" at bounding box center [637, 152] width 65 height 33
click at [635, 294] on link "View External Url" at bounding box center [637, 285] width 65 height 33
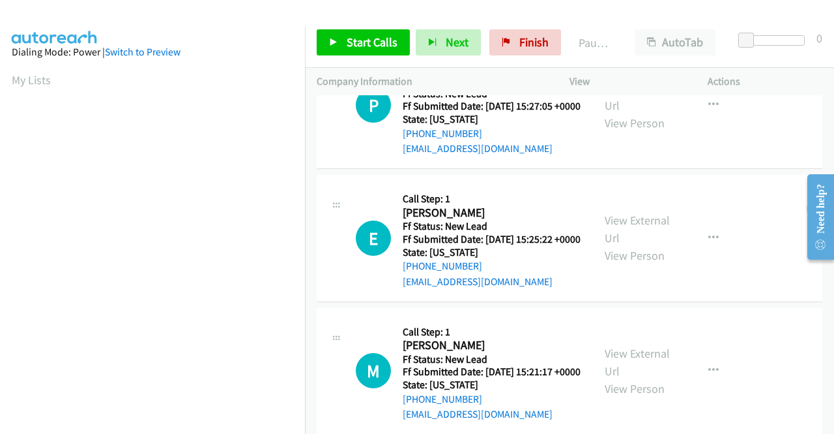
scroll to position [113, 0]
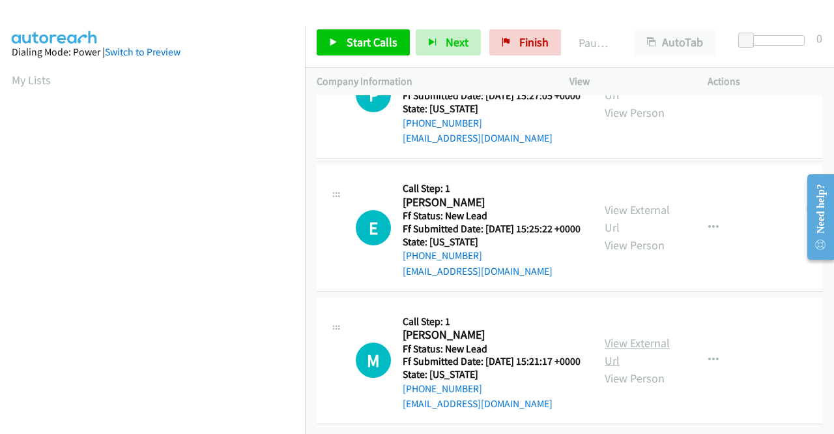
click at [649, 335] on link "View External Url" at bounding box center [637, 351] width 65 height 33
click at [351, 45] on span "Start Calls" at bounding box center [372, 42] width 51 height 15
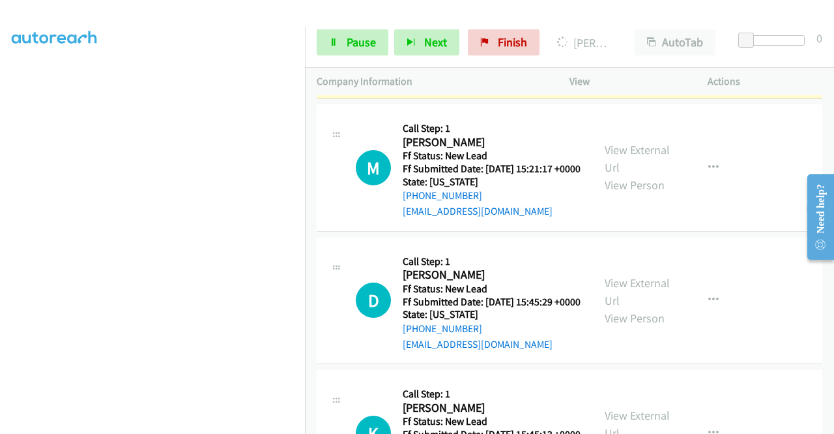
scroll to position [309, 0]
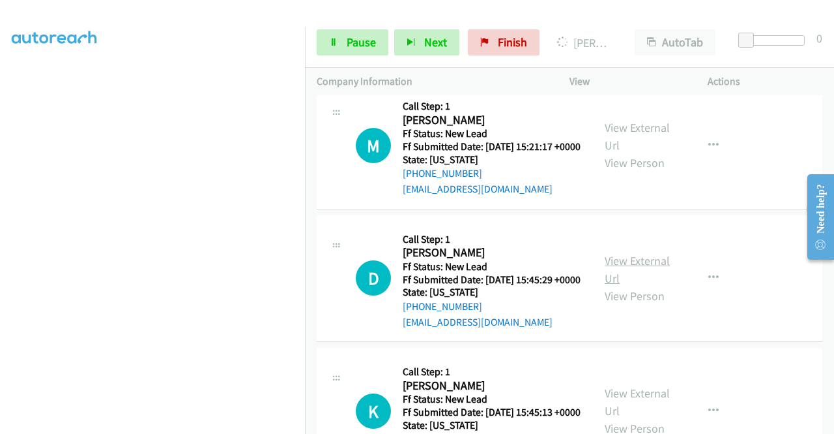
click at [628, 286] on link "View External Url" at bounding box center [637, 269] width 65 height 33
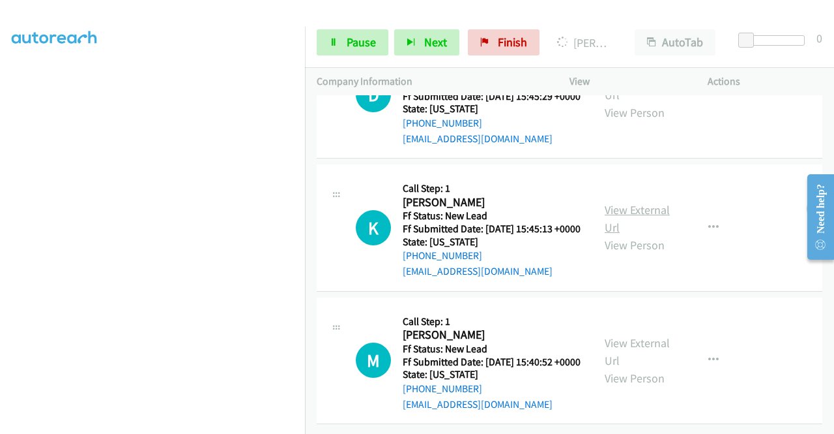
click at [632, 235] on link "View External Url" at bounding box center [637, 218] width 65 height 33
click at [630, 335] on link "View External Url" at bounding box center [637, 351] width 65 height 33
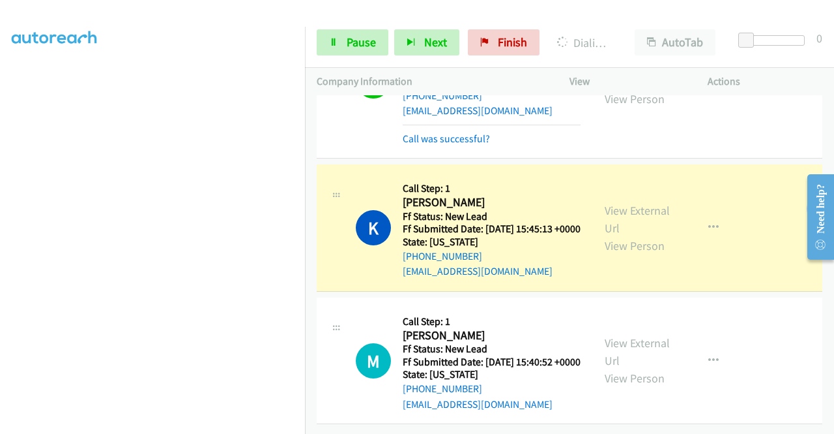
scroll to position [632, 0]
click at [356, 40] on span "Pause" at bounding box center [361, 42] width 29 height 15
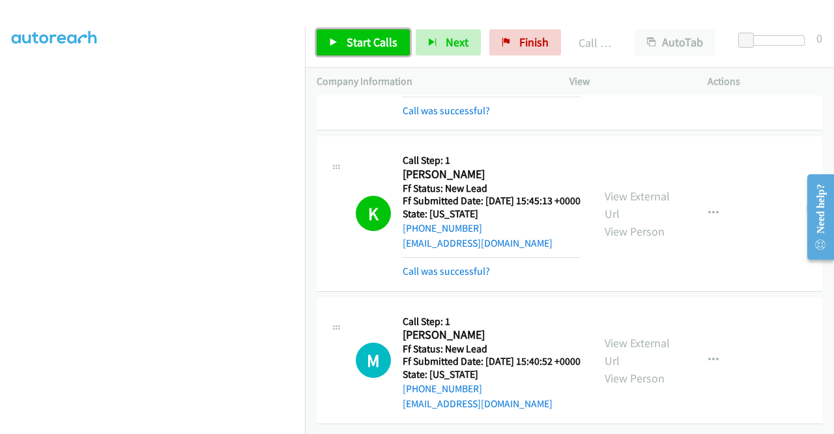
click at [361, 38] on span "Start Calls" at bounding box center [372, 42] width 51 height 15
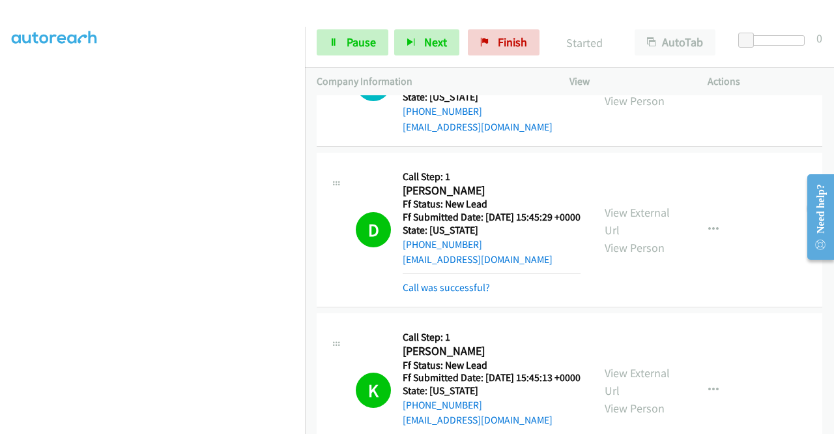
scroll to position [660, 0]
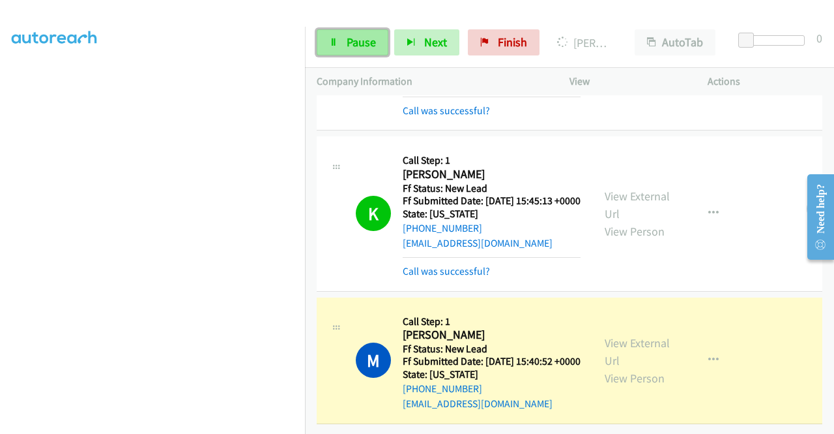
click at [359, 40] on span "Pause" at bounding box center [361, 42] width 29 height 15
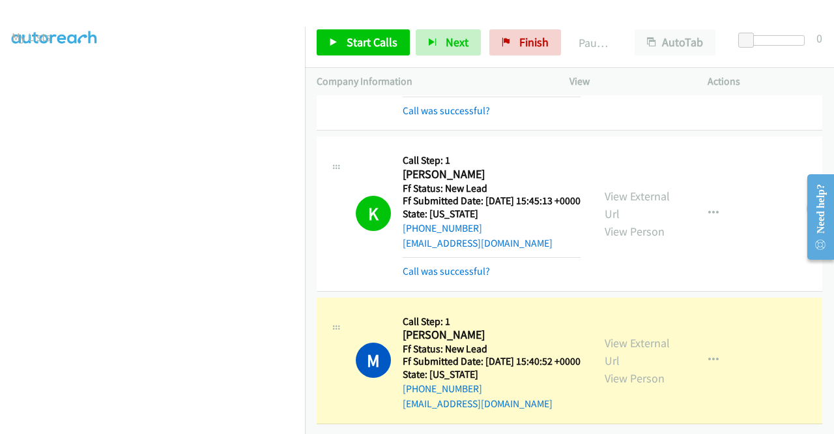
scroll to position [0, 0]
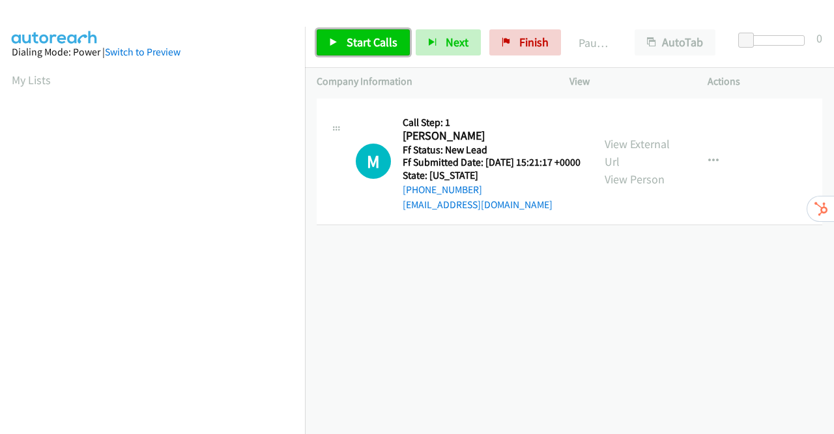
click at [369, 40] on span "Start Calls" at bounding box center [372, 42] width 51 height 15
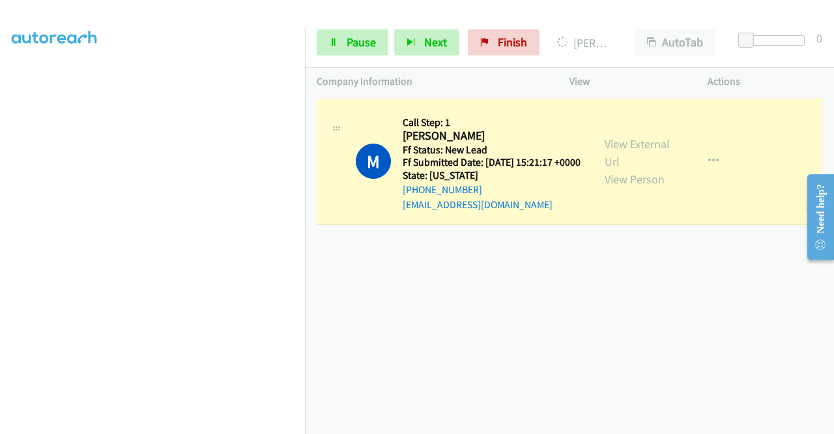
scroll to position [297, 0]
click at [359, 40] on span "Pause" at bounding box center [361, 42] width 29 height 15
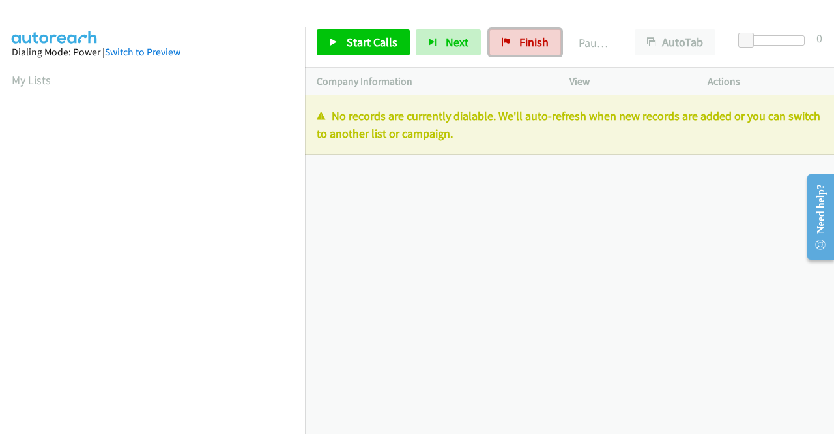
click at [523, 45] on span "Finish" at bounding box center [534, 42] width 29 height 15
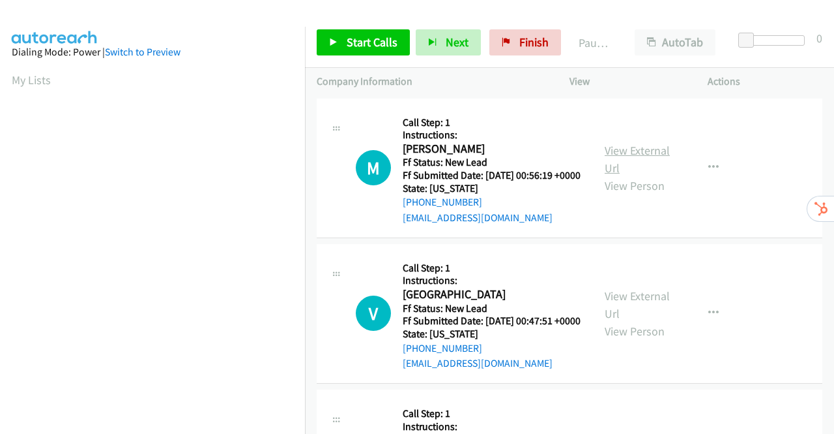
click at [629, 158] on link "View External Url" at bounding box center [637, 159] width 65 height 33
click at [637, 316] on link "View External Url" at bounding box center [637, 304] width 65 height 33
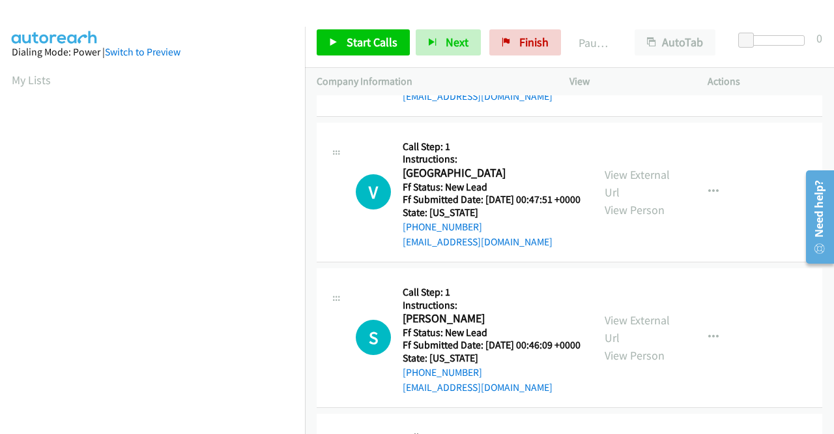
scroll to position [196, 0]
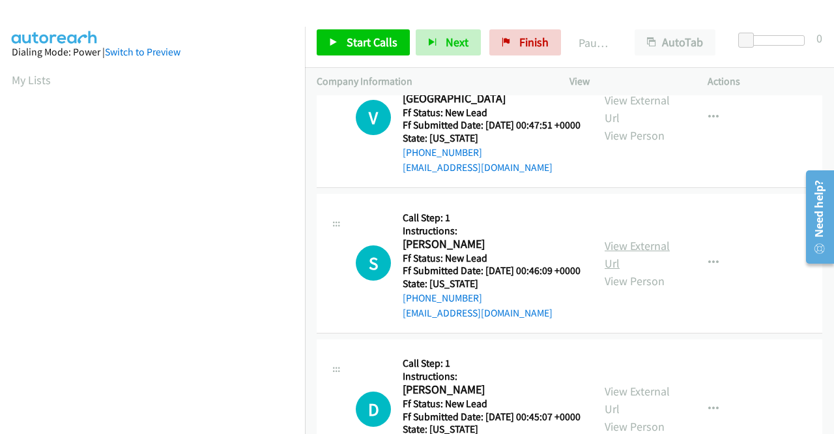
click at [646, 271] on link "View External Url" at bounding box center [637, 254] width 65 height 33
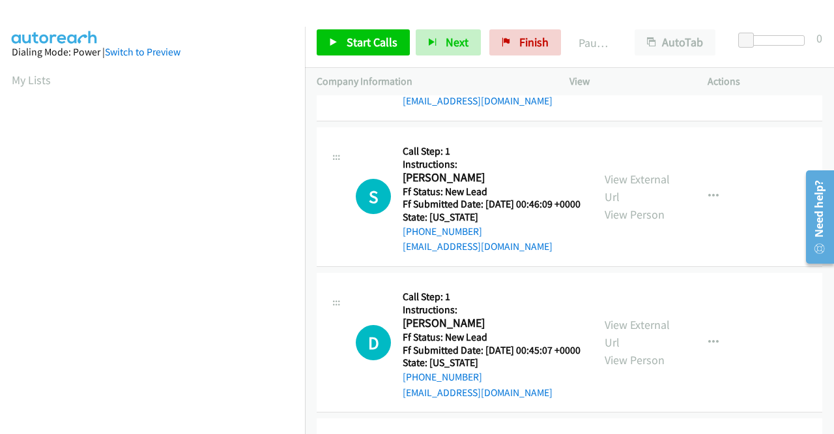
scroll to position [391, 0]
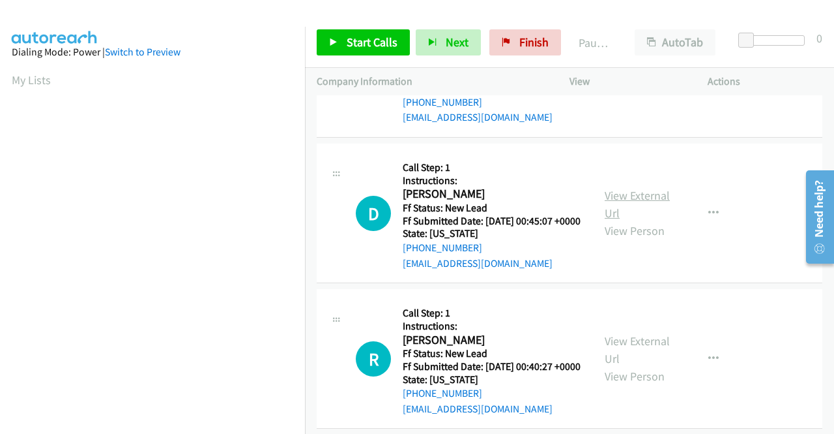
click at [621, 220] on link "View External Url" at bounding box center [637, 204] width 65 height 33
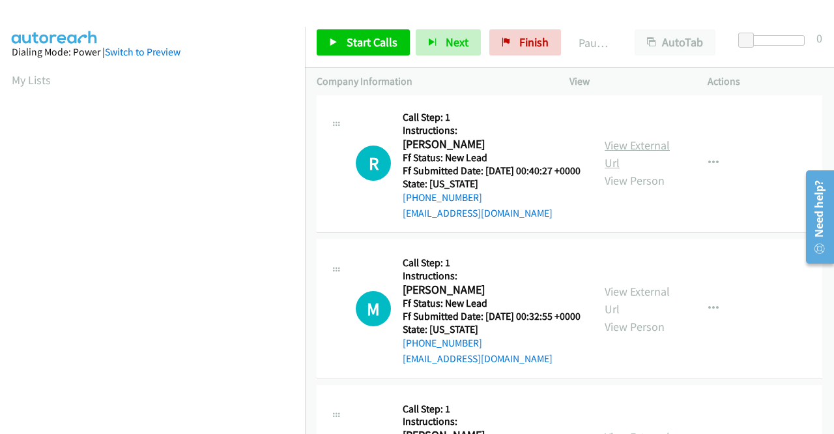
click at [655, 170] on link "View External Url" at bounding box center [637, 154] width 65 height 33
click at [348, 37] on span "Start Calls" at bounding box center [372, 42] width 51 height 15
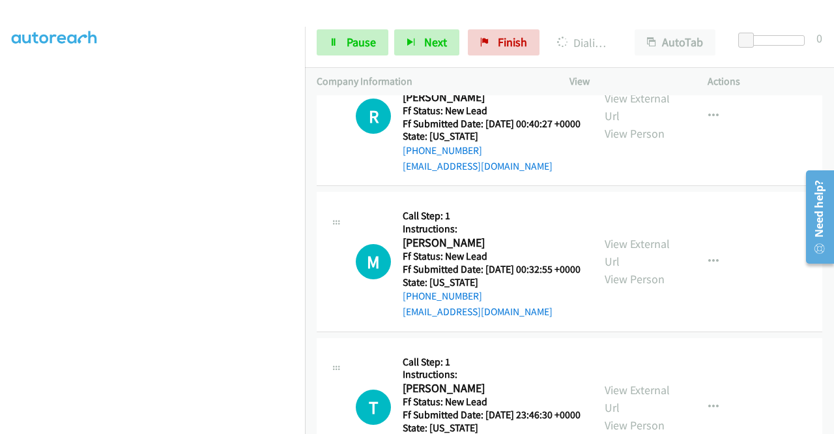
scroll to position [782, 0]
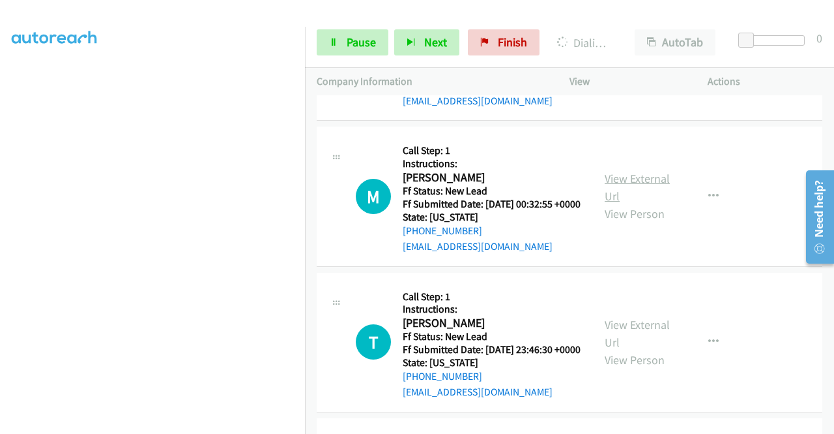
click at [635, 203] on link "View External Url" at bounding box center [637, 187] width 65 height 33
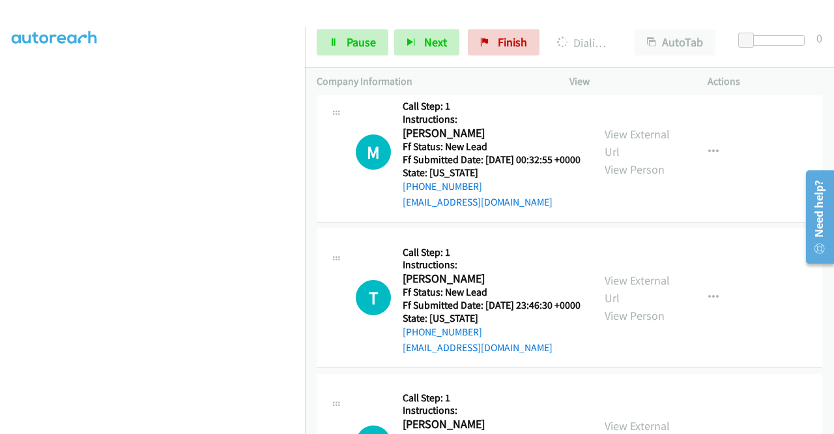
scroll to position [848, 0]
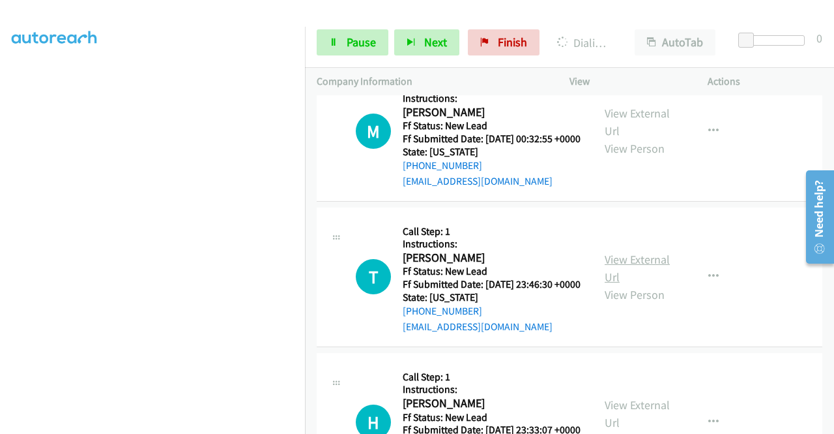
click at [643, 284] on link "View External Url" at bounding box center [637, 268] width 65 height 33
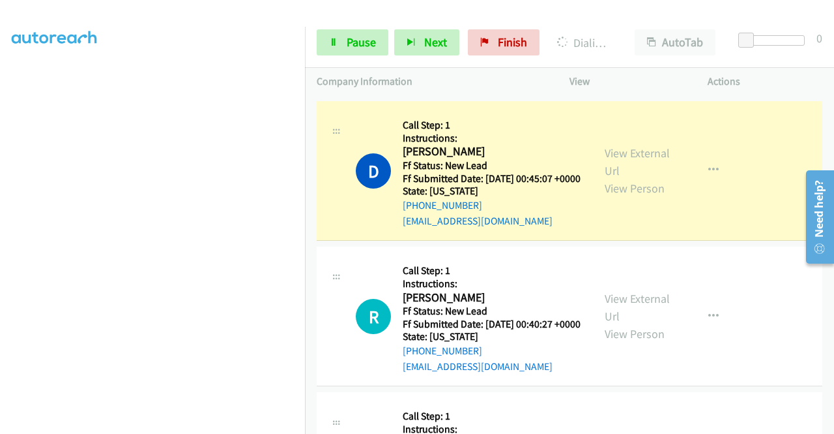
scroll to position [587, 0]
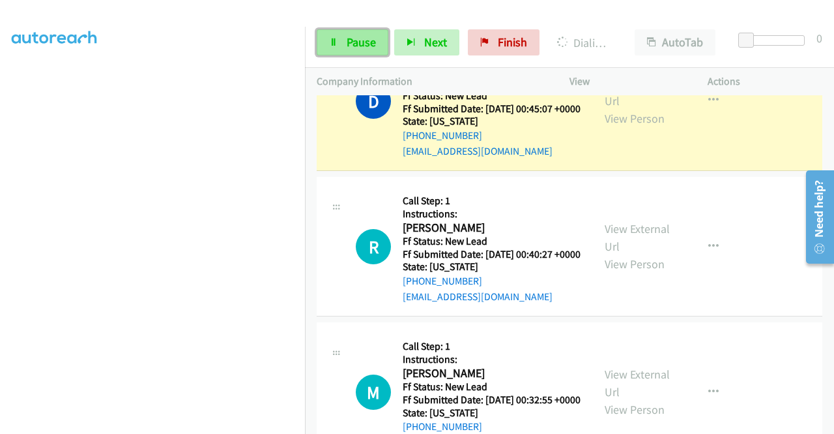
click at [370, 42] on span "Pause" at bounding box center [361, 42] width 29 height 15
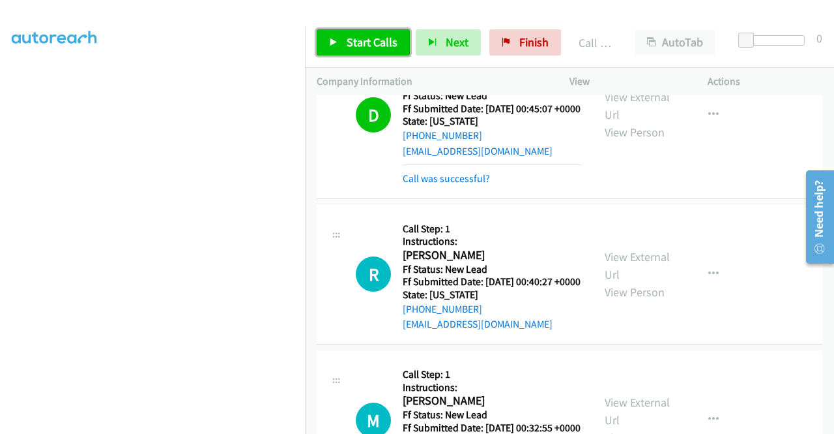
click at [333, 37] on link "Start Calls" at bounding box center [363, 42] width 93 height 26
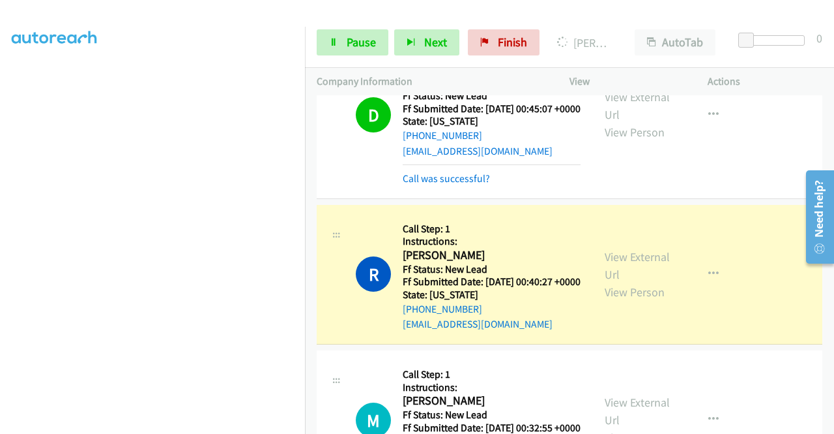
scroll to position [297, 0]
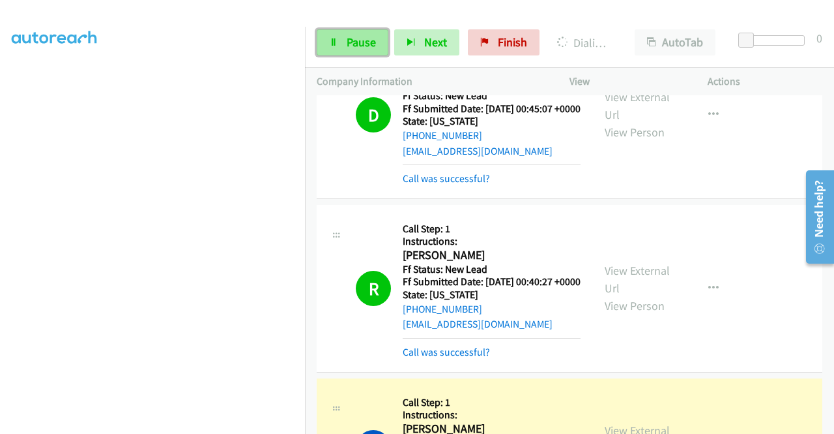
click at [351, 38] on span "Pause" at bounding box center [361, 42] width 29 height 15
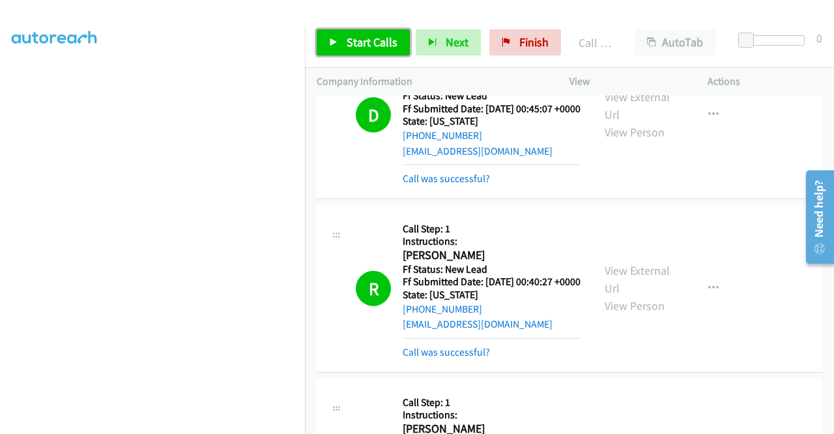
drag, startPoint x: 356, startPoint y: 42, endPoint x: 359, endPoint y: 29, distance: 13.3
click at [356, 42] on span "Start Calls" at bounding box center [372, 42] width 51 height 15
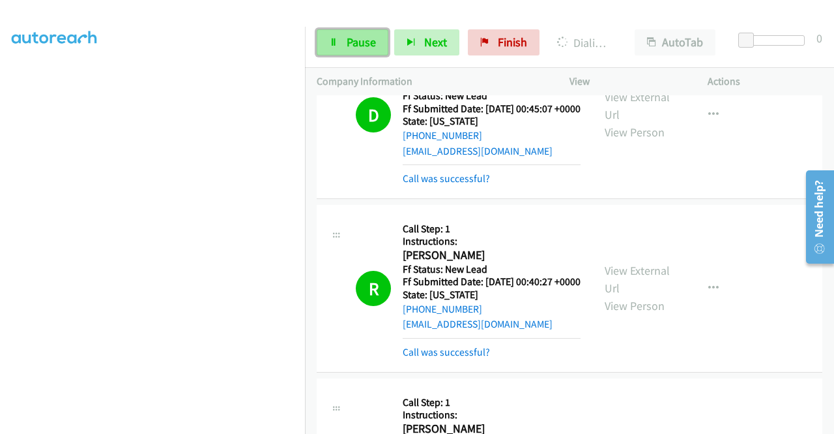
click at [365, 35] on span "Pause" at bounding box center [361, 42] width 29 height 15
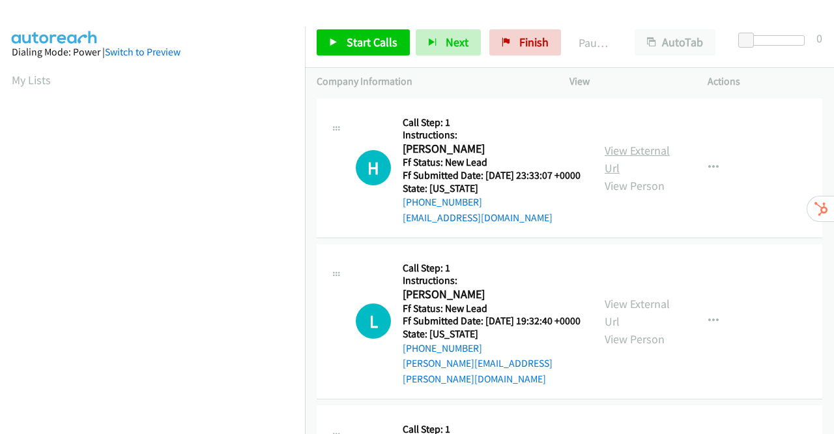
click at [615, 158] on link "View External Url" at bounding box center [637, 159] width 65 height 33
click at [654, 318] on link "View External Url" at bounding box center [637, 312] width 65 height 33
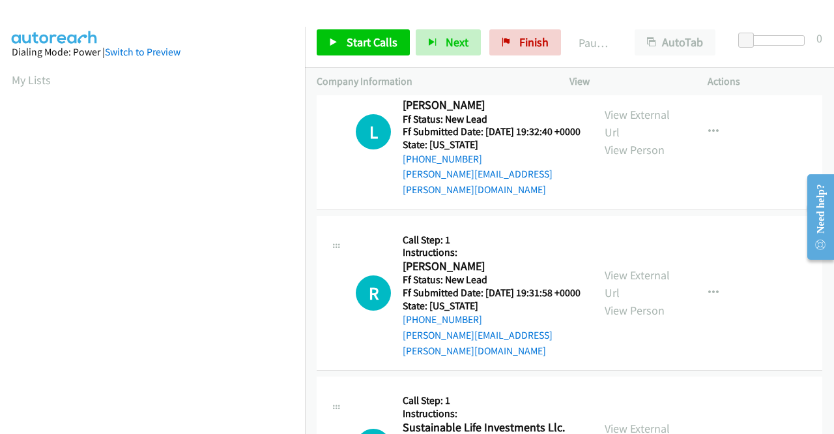
scroll to position [196, 0]
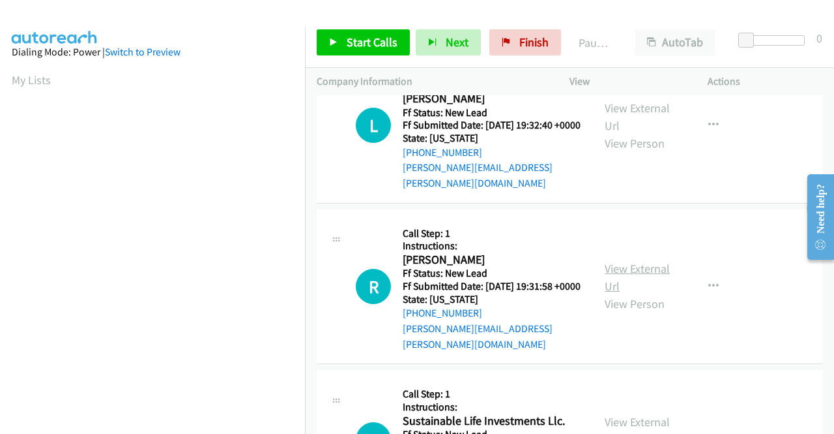
click at [617, 279] on link "View External Url" at bounding box center [637, 277] width 65 height 33
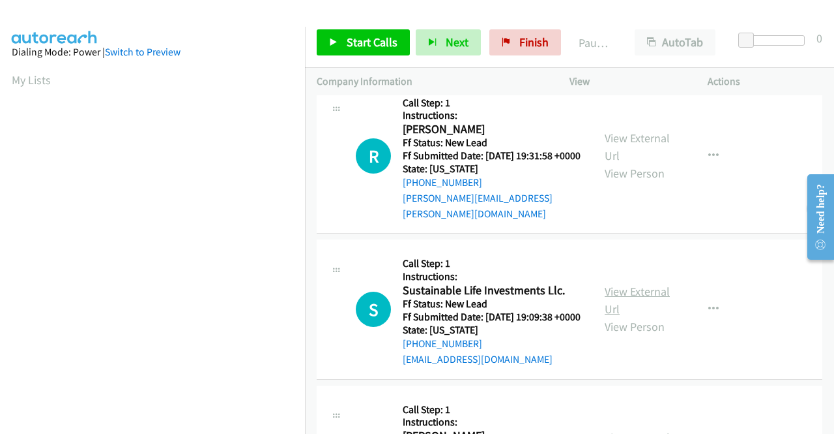
click at [649, 305] on link "View External Url" at bounding box center [637, 300] width 65 height 33
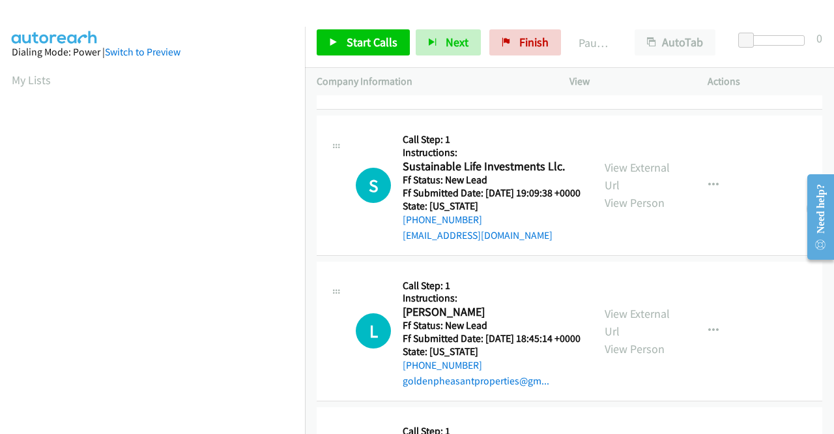
scroll to position [522, 0]
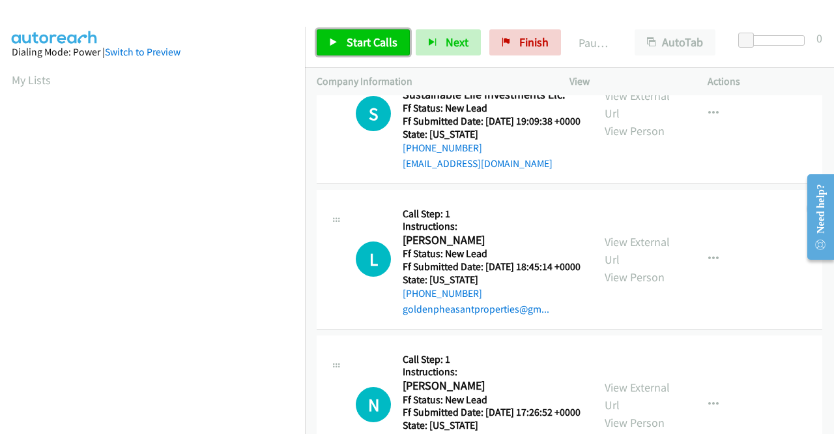
click at [372, 35] on span "Start Calls" at bounding box center [372, 42] width 51 height 15
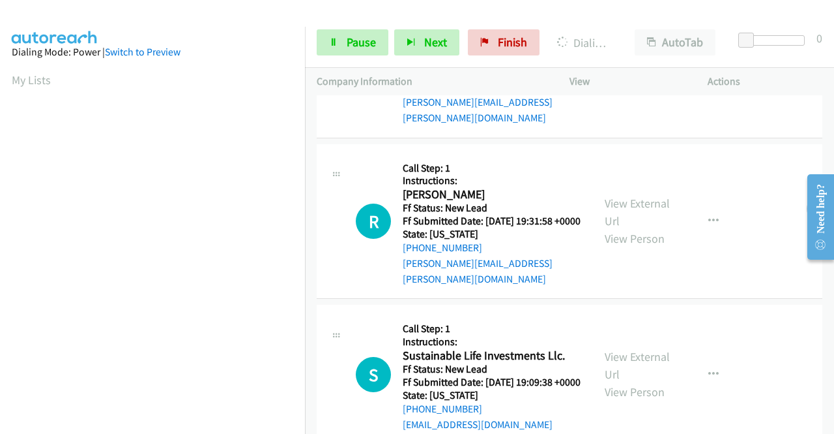
scroll to position [65, 0]
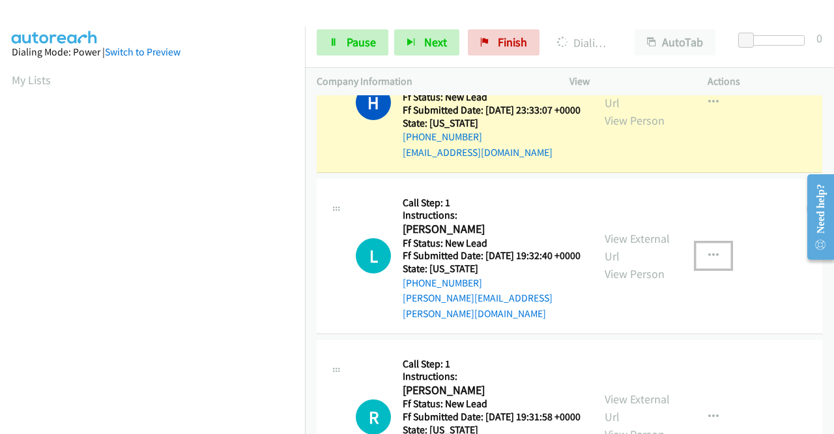
click at [711, 261] on icon "button" at bounding box center [714, 255] width 10 height 10
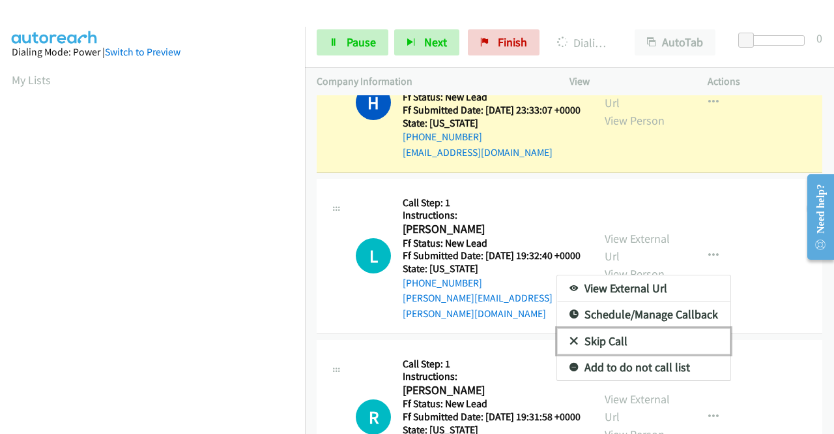
click at [609, 353] on link "Skip Call" at bounding box center [643, 341] width 173 height 26
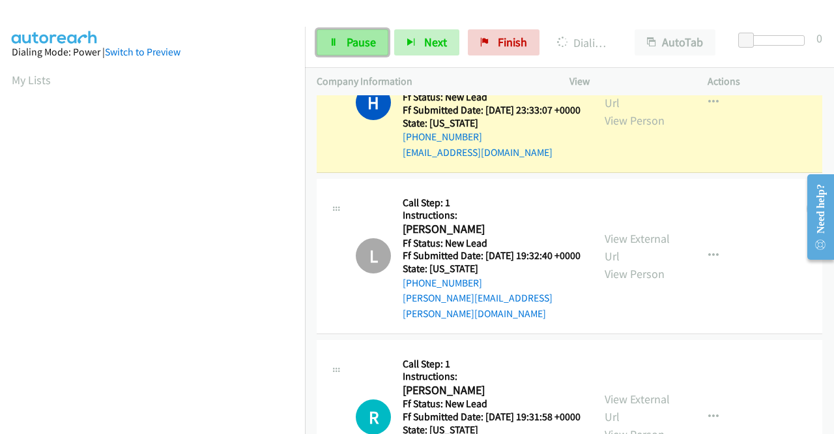
click at [342, 41] on link "Pause" at bounding box center [353, 42] width 72 height 26
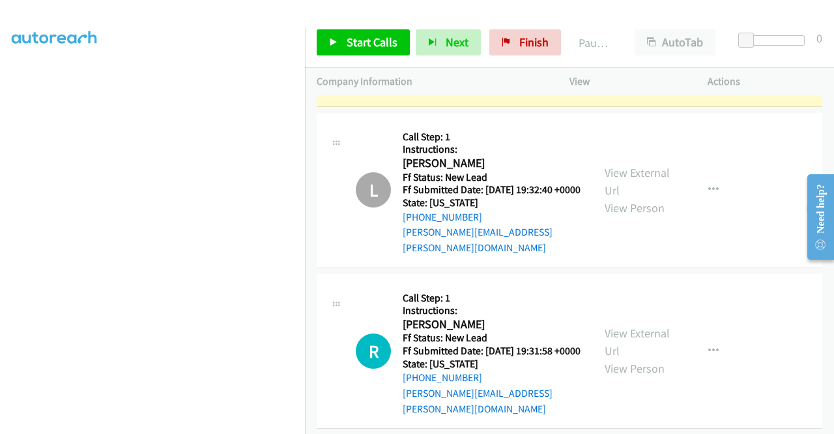
scroll to position [196, 0]
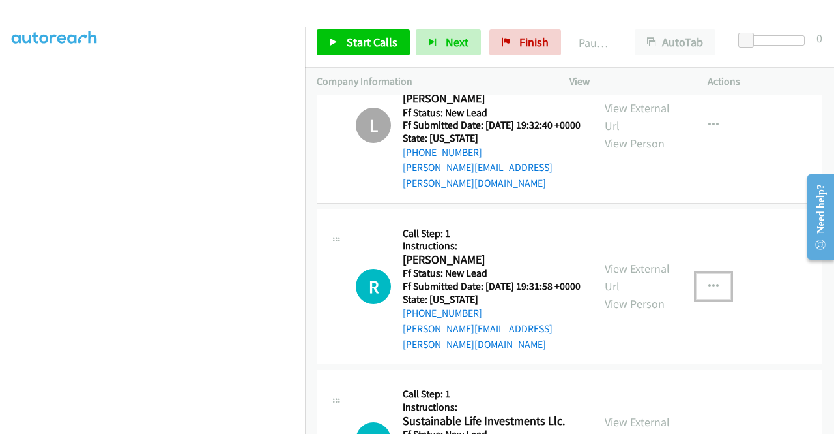
click at [709, 291] on icon "button" at bounding box center [714, 286] width 10 height 10
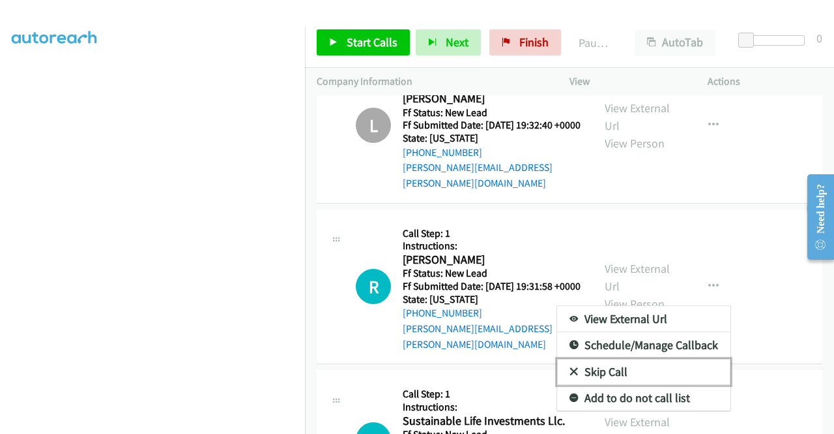
scroll to position [223, 0]
click at [615, 372] on link "Skip Call" at bounding box center [643, 372] width 173 height 26
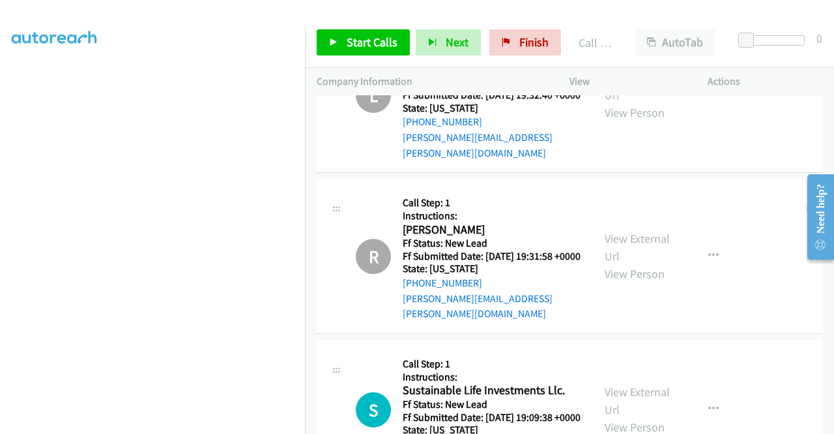
scroll to position [419, 0]
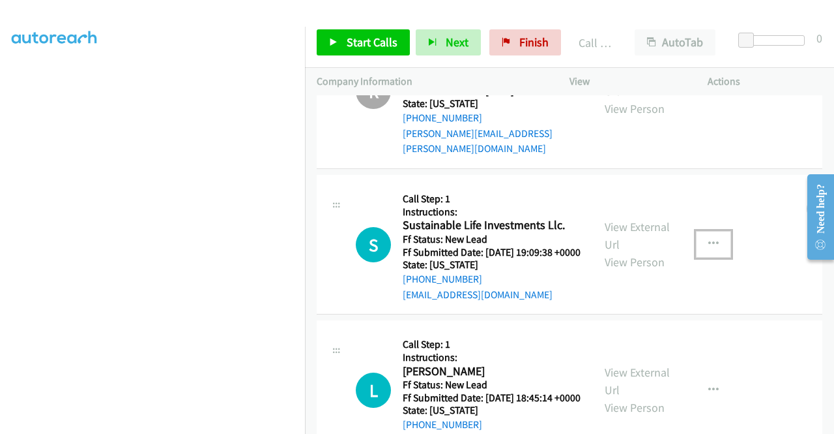
click at [709, 249] on icon "button" at bounding box center [714, 244] width 10 height 10
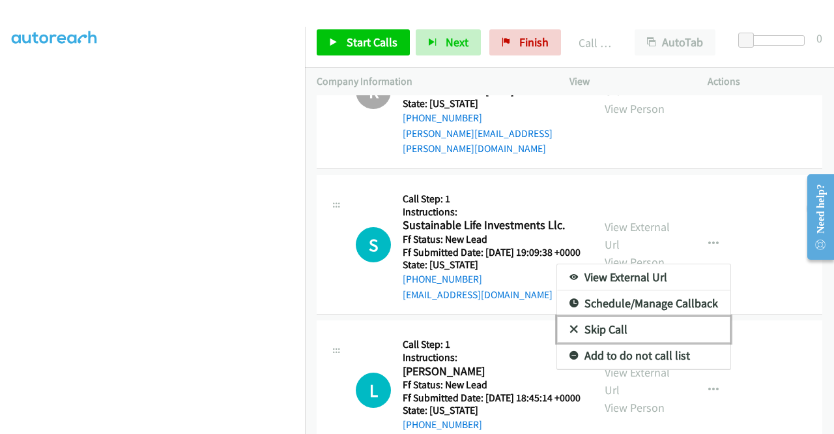
click at [604, 339] on link "Skip Call" at bounding box center [643, 329] width 173 height 26
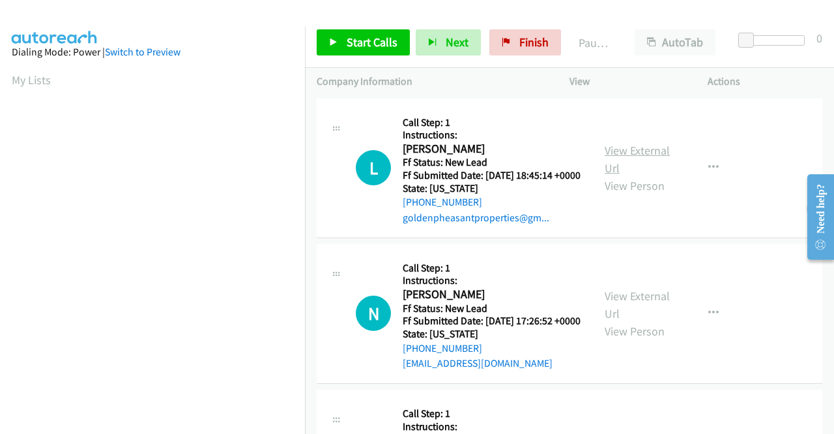
click at [626, 156] on link "View External Url" at bounding box center [637, 159] width 65 height 33
click at [709, 171] on icon "button" at bounding box center [714, 167] width 10 height 10
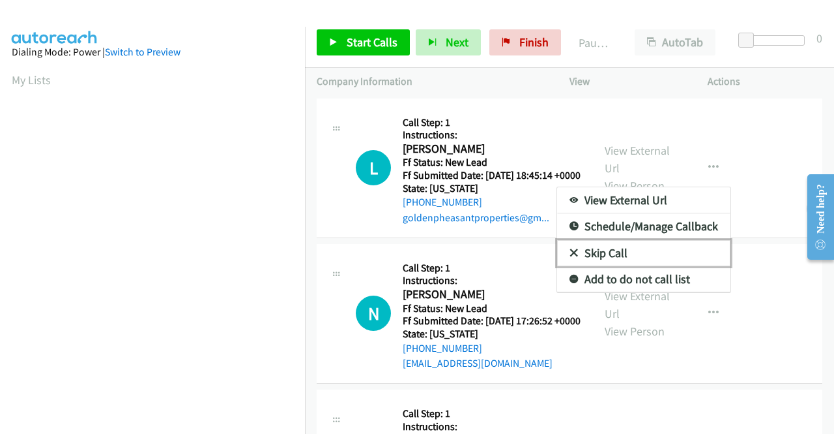
click at [610, 258] on link "Skip Call" at bounding box center [643, 253] width 173 height 26
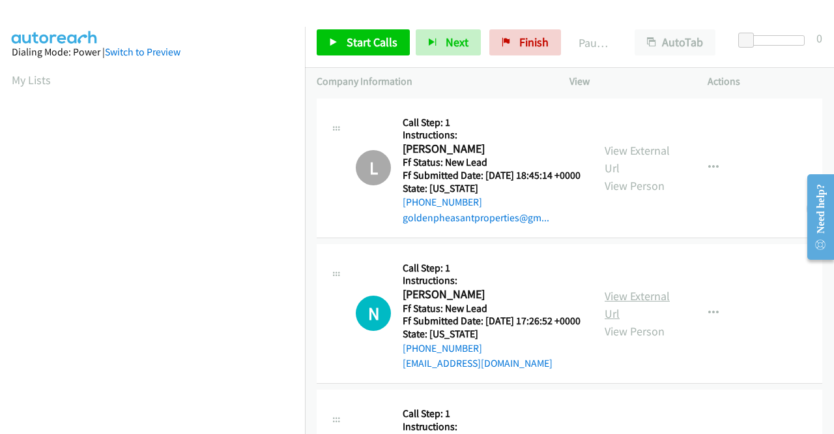
click at [644, 315] on link "View External Url" at bounding box center [637, 304] width 65 height 33
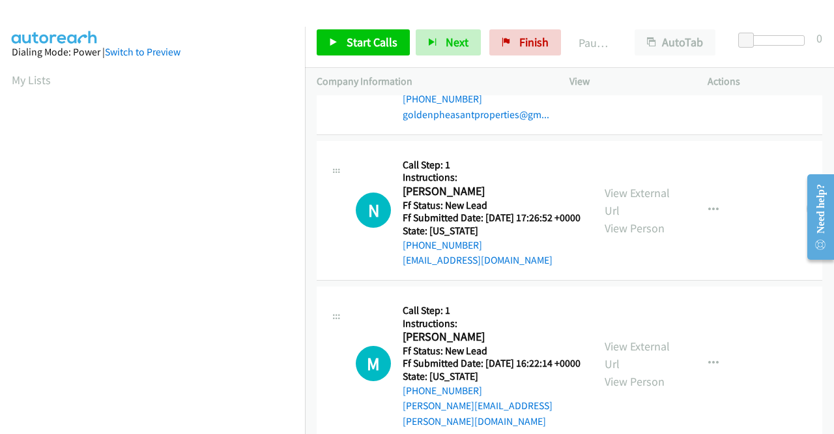
scroll to position [196, 0]
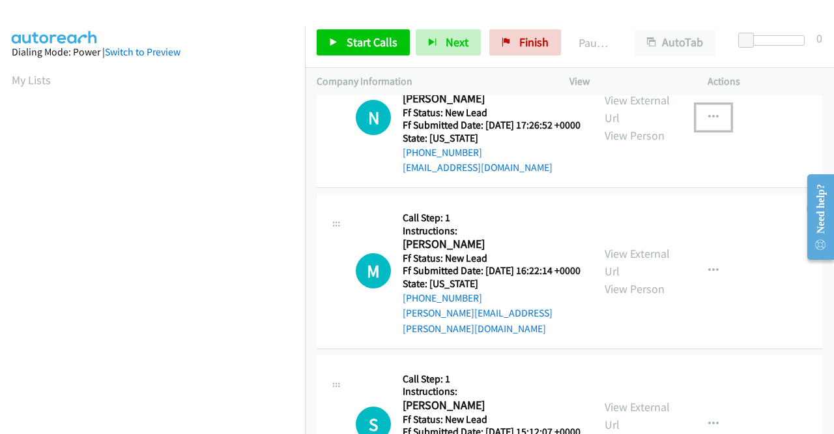
click at [711, 123] on icon "button" at bounding box center [714, 117] width 10 height 10
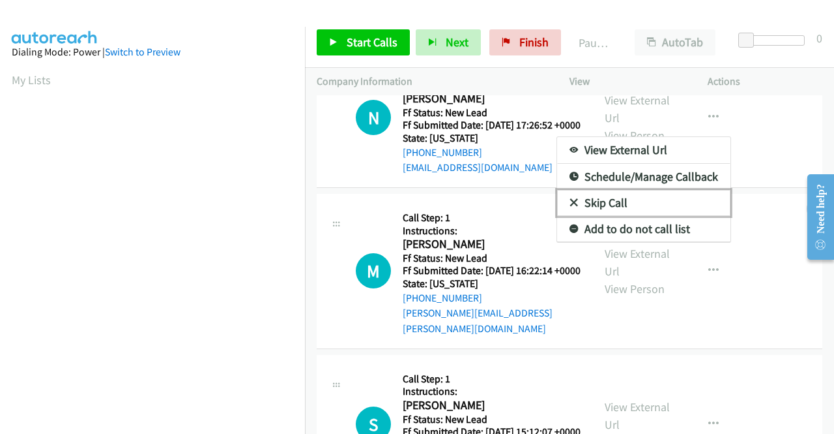
click at [604, 216] on link "Skip Call" at bounding box center [643, 203] width 173 height 26
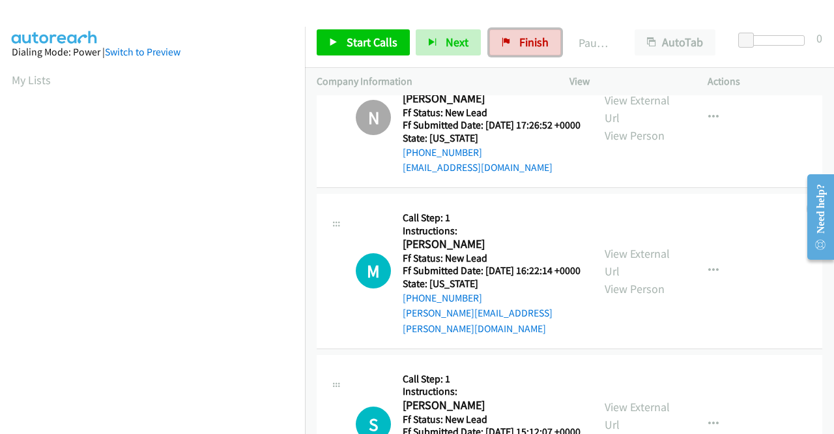
drag, startPoint x: 523, startPoint y: 41, endPoint x: 449, endPoint y: 65, distance: 77.5
click at [523, 41] on span "Finish" at bounding box center [534, 42] width 29 height 15
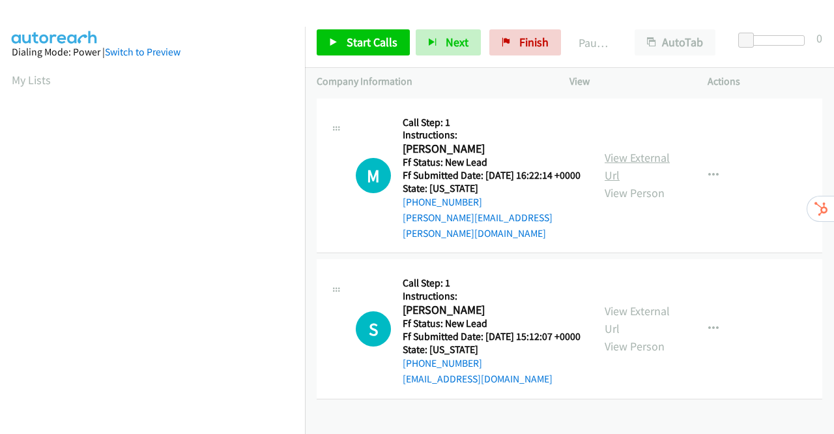
click at [623, 156] on link "View External Url" at bounding box center [637, 166] width 65 height 33
click at [709, 171] on icon "button" at bounding box center [714, 175] width 10 height 10
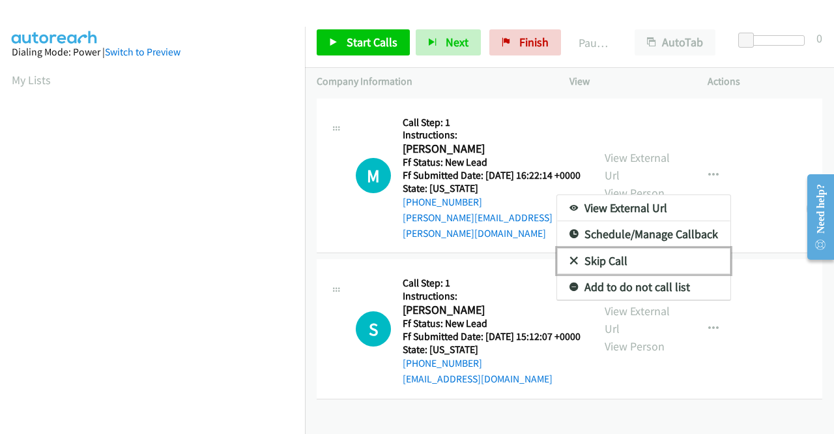
click at [601, 256] on link "Skip Call" at bounding box center [643, 261] width 173 height 26
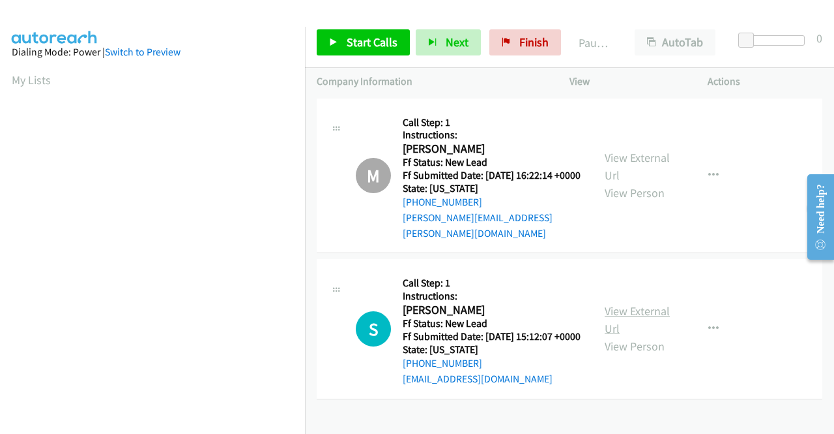
click at [651, 316] on link "View External Url" at bounding box center [637, 319] width 65 height 33
click at [711, 329] on icon "button" at bounding box center [714, 328] width 10 height 10
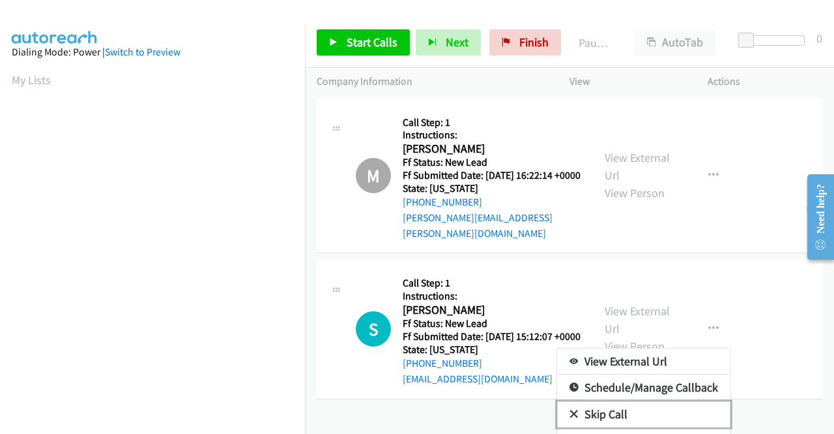
click at [607, 415] on link "Skip Call" at bounding box center [643, 414] width 173 height 26
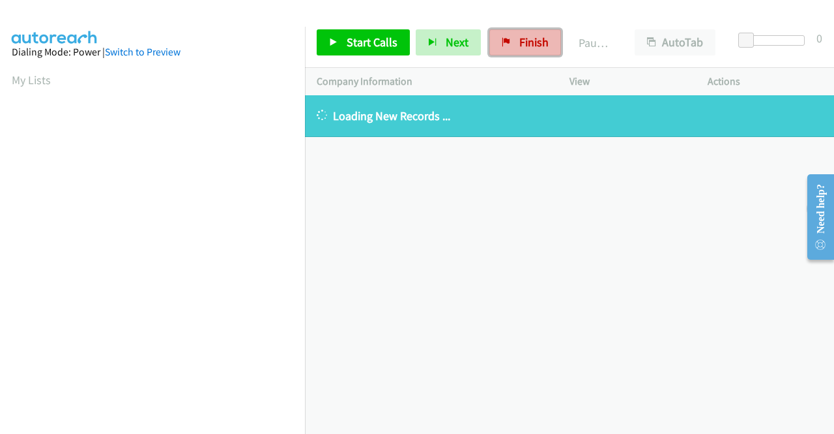
click at [521, 38] on span "Finish" at bounding box center [534, 42] width 29 height 15
click at [524, 41] on span "Finish" at bounding box center [534, 42] width 29 height 15
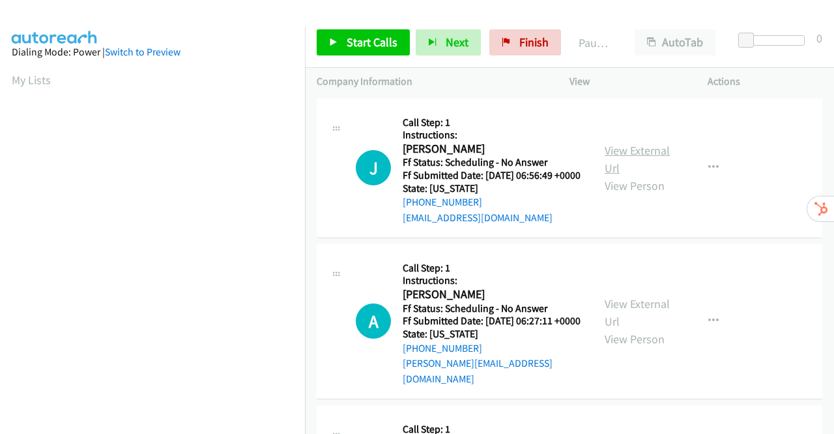
click at [627, 155] on link "View External Url" at bounding box center [637, 159] width 65 height 33
click at [646, 316] on link "View External Url" at bounding box center [637, 312] width 65 height 33
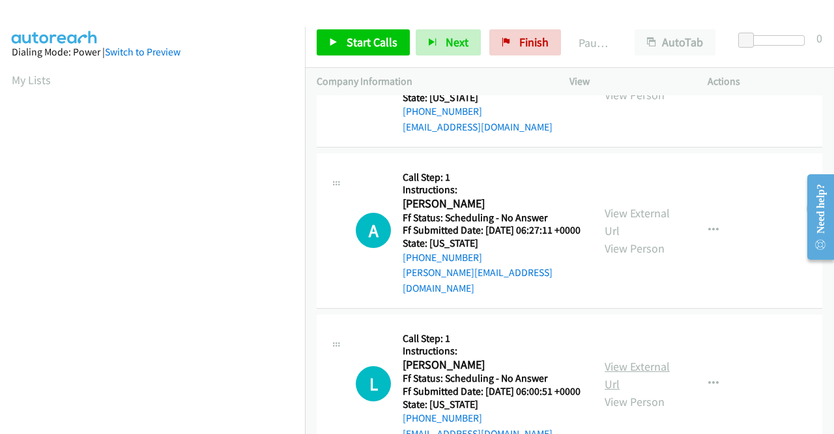
scroll to position [196, 0]
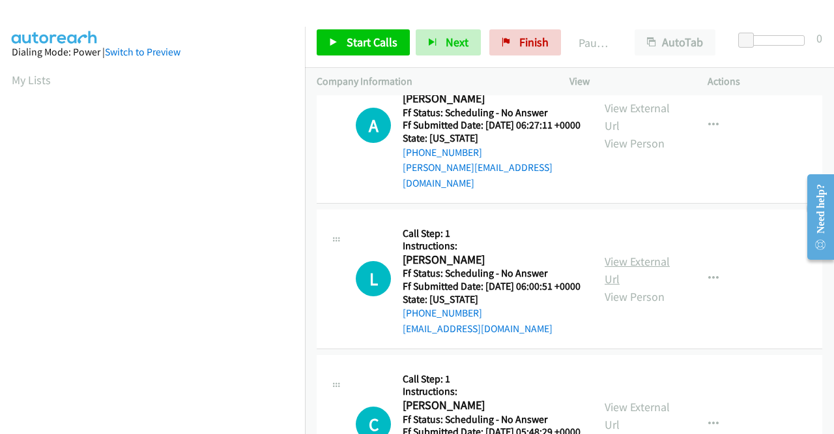
click at [651, 282] on link "View External Url" at bounding box center [637, 270] width 65 height 33
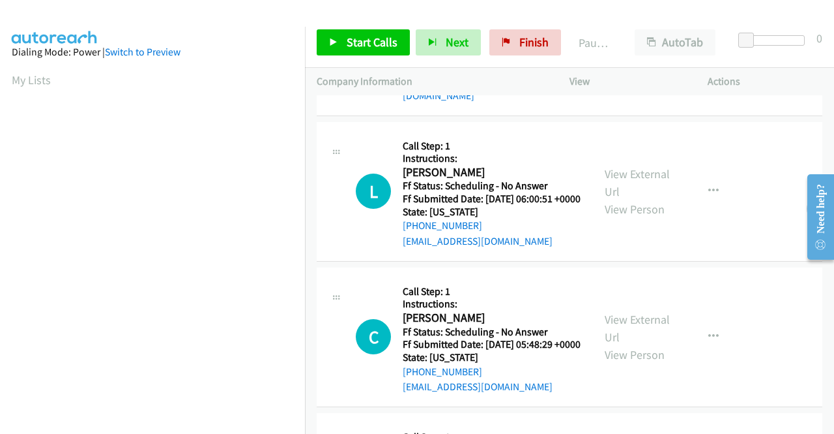
scroll to position [391, 0]
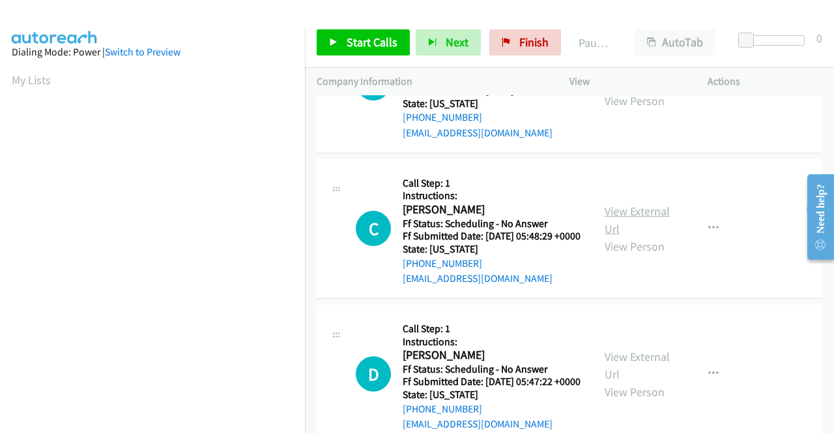
click at [635, 236] on link "View External Url" at bounding box center [637, 219] width 65 height 33
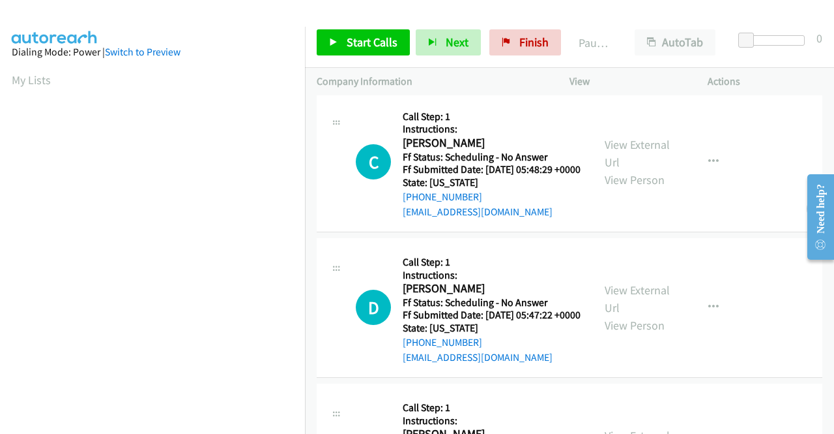
scroll to position [522, 0]
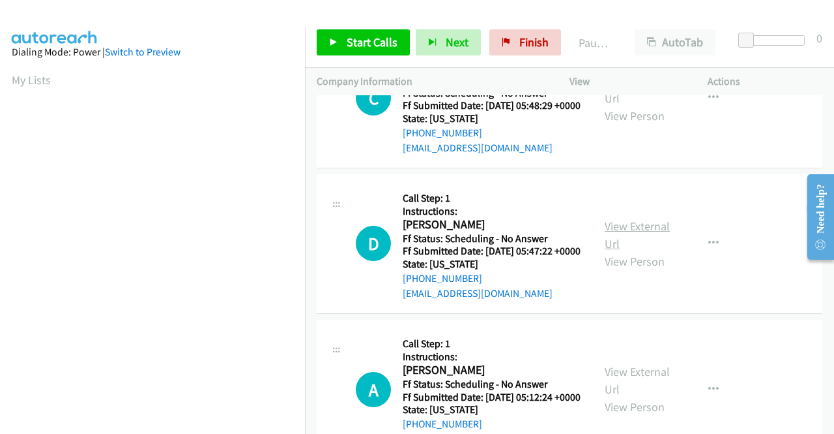
click at [628, 251] on link "View External Url" at bounding box center [637, 234] width 65 height 33
click at [349, 45] on span "Start Calls" at bounding box center [372, 42] width 51 height 15
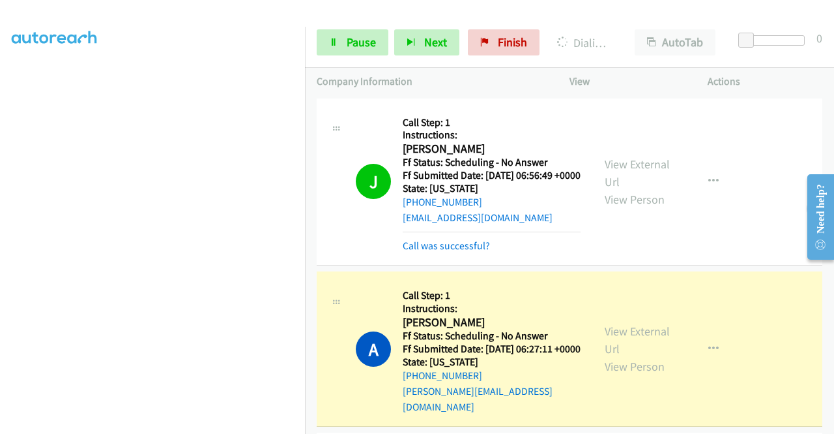
scroll to position [297, 0]
click at [361, 45] on span "Pause" at bounding box center [361, 42] width 29 height 15
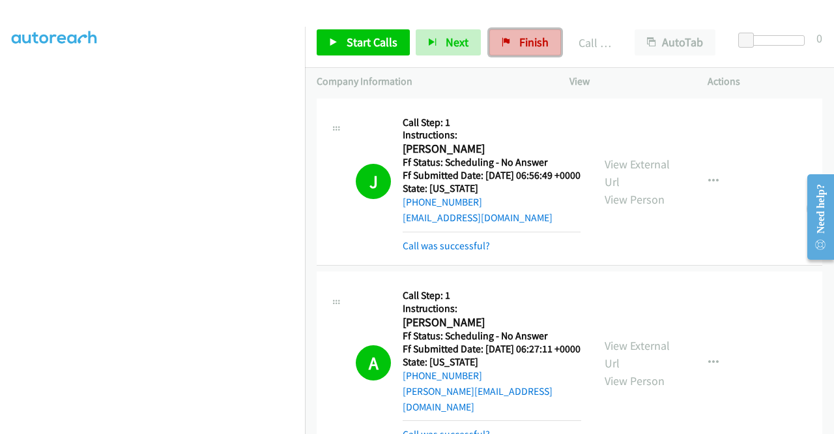
click at [510, 38] on link "Finish" at bounding box center [526, 42] width 72 height 26
